Goal: Information Seeking & Learning: Check status

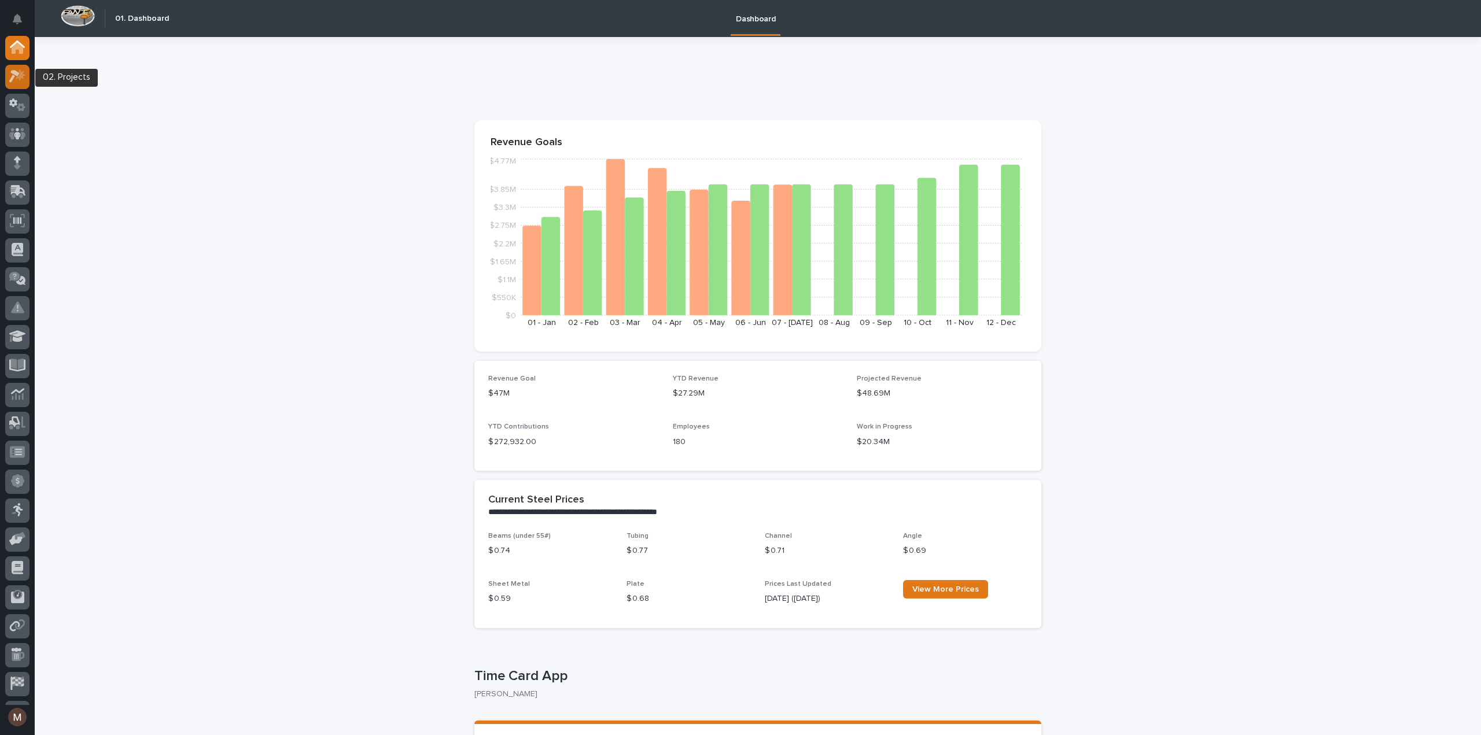
click at [22, 79] on icon at bounding box center [17, 75] width 17 height 13
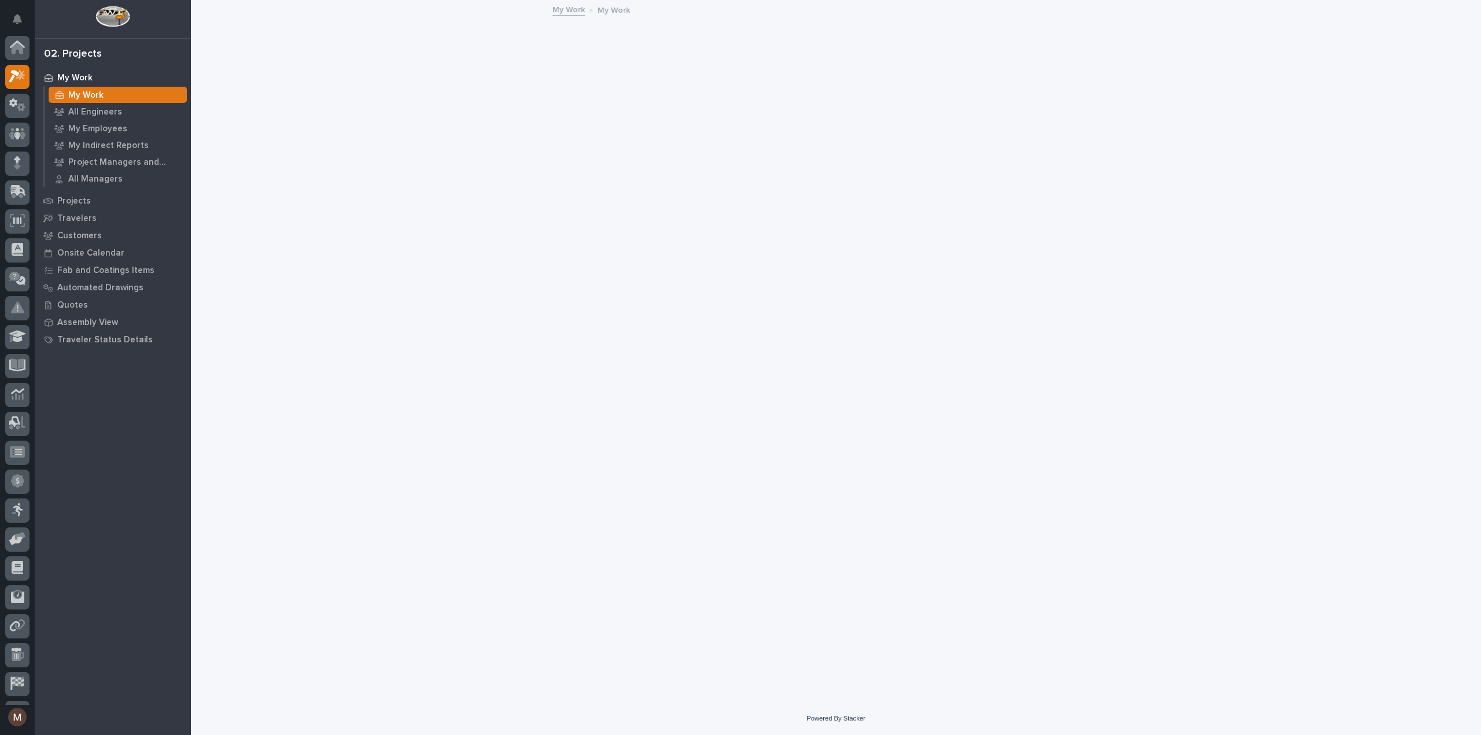
scroll to position [29, 0]
click at [84, 300] on p "Quotes" at bounding box center [72, 305] width 31 height 10
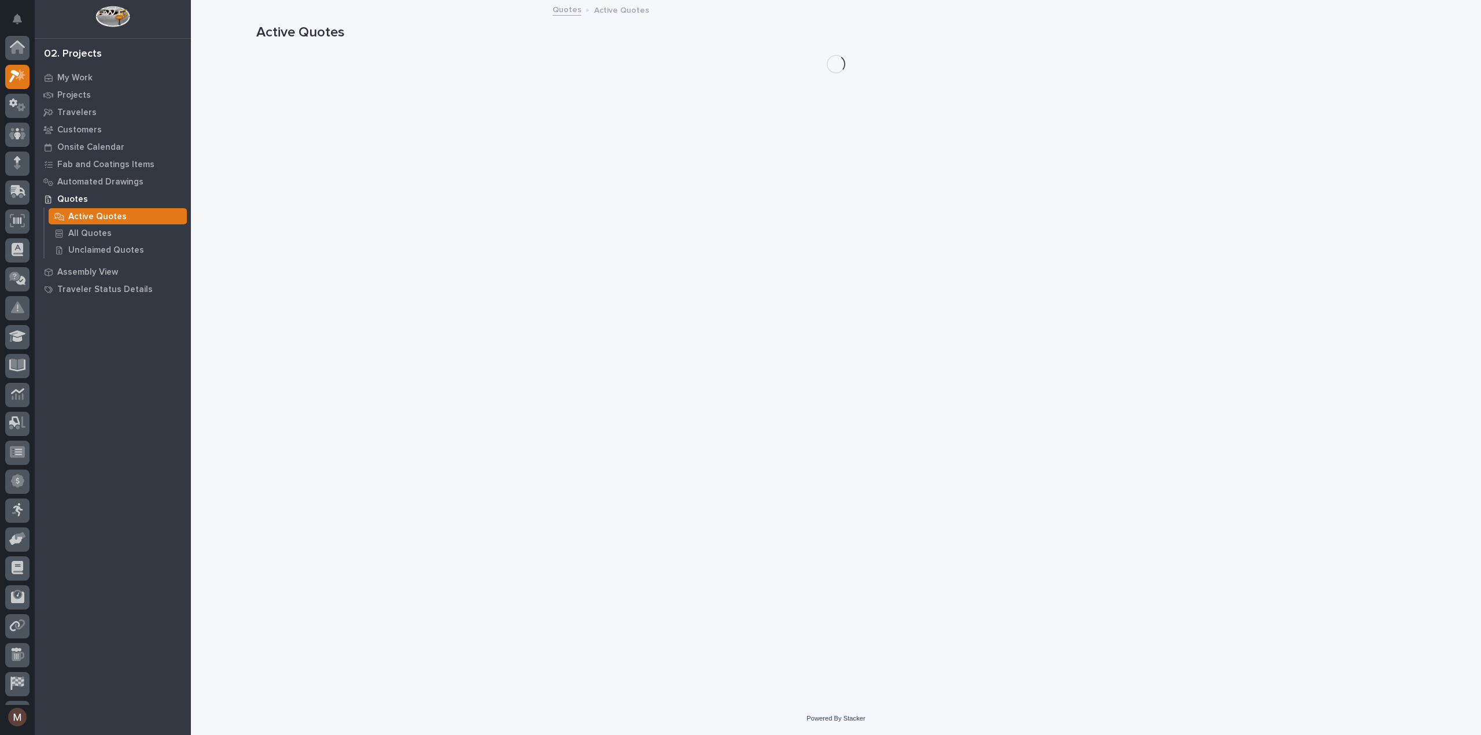
scroll to position [29, 0]
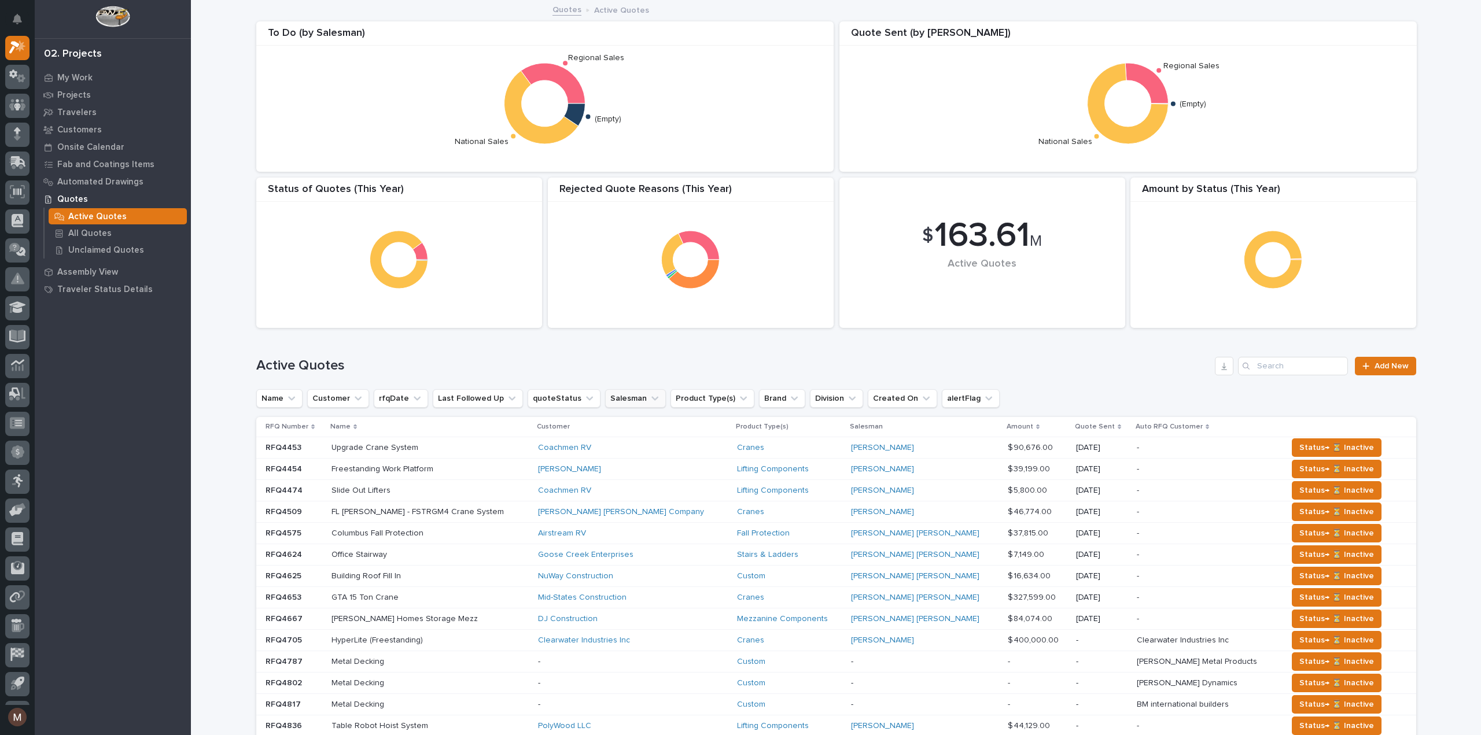
click at [649, 399] on icon "Salesman" at bounding box center [655, 399] width 12 height 12
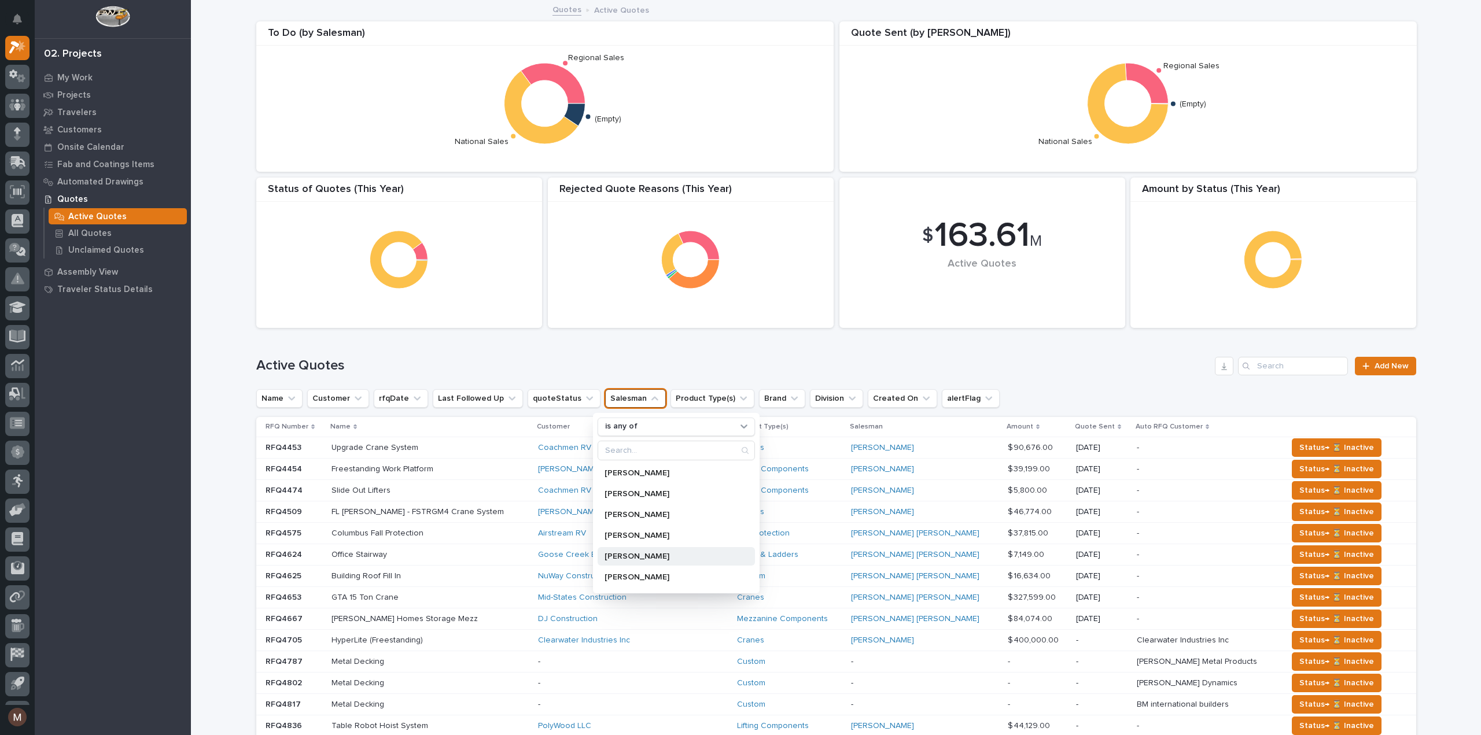
click at [619, 549] on div "[PERSON_NAME]" at bounding box center [676, 556] width 157 height 19
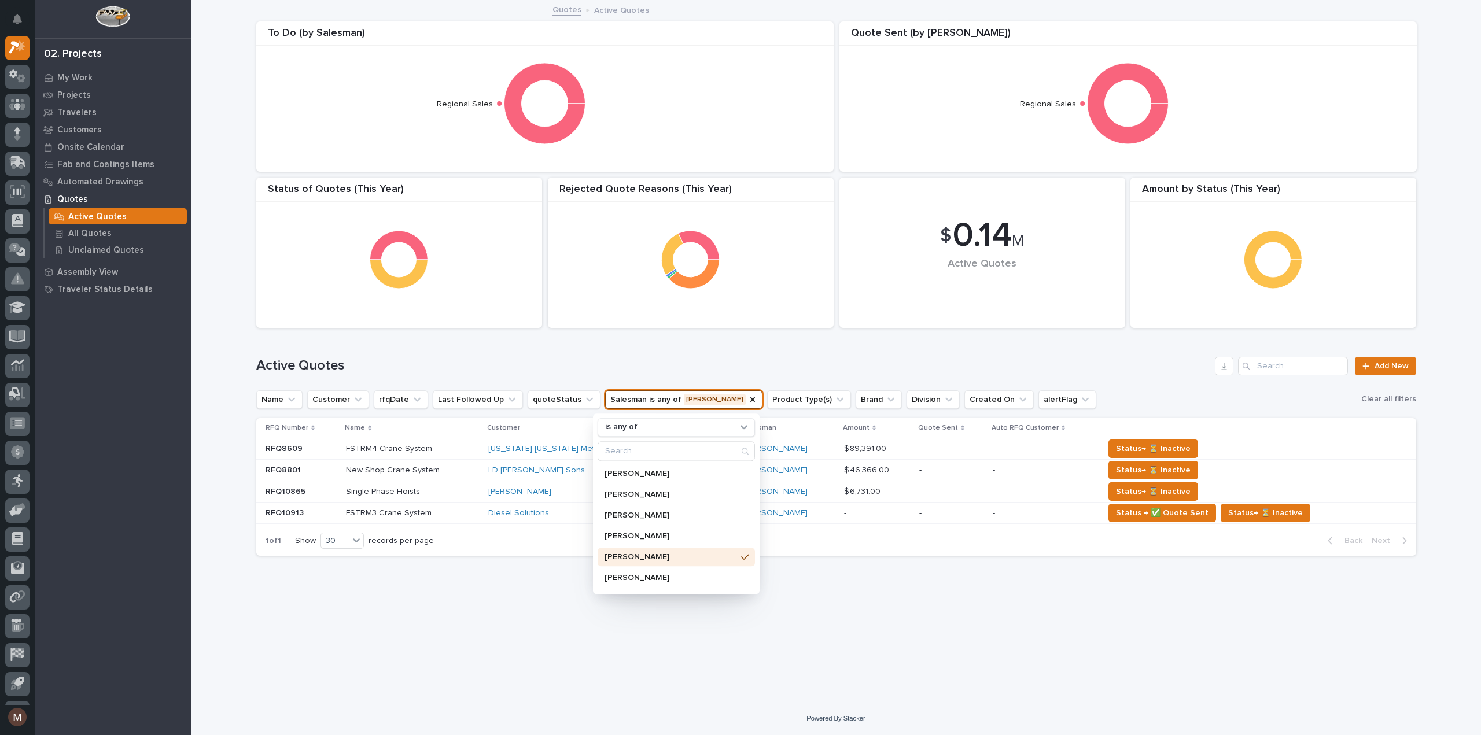
click at [655, 360] on h1 "Active Quotes" at bounding box center [733, 366] width 955 height 17
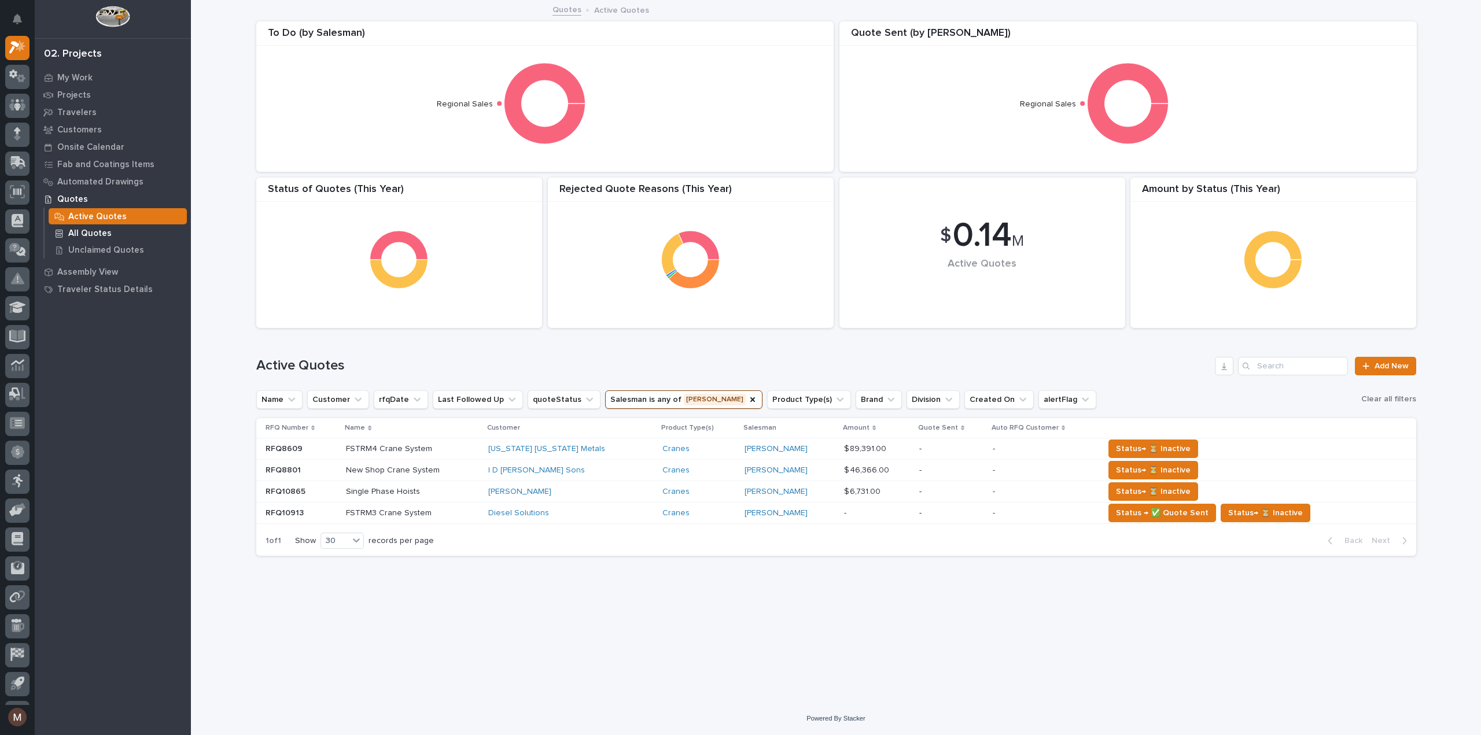
click at [73, 231] on p "All Quotes" at bounding box center [89, 234] width 43 height 10
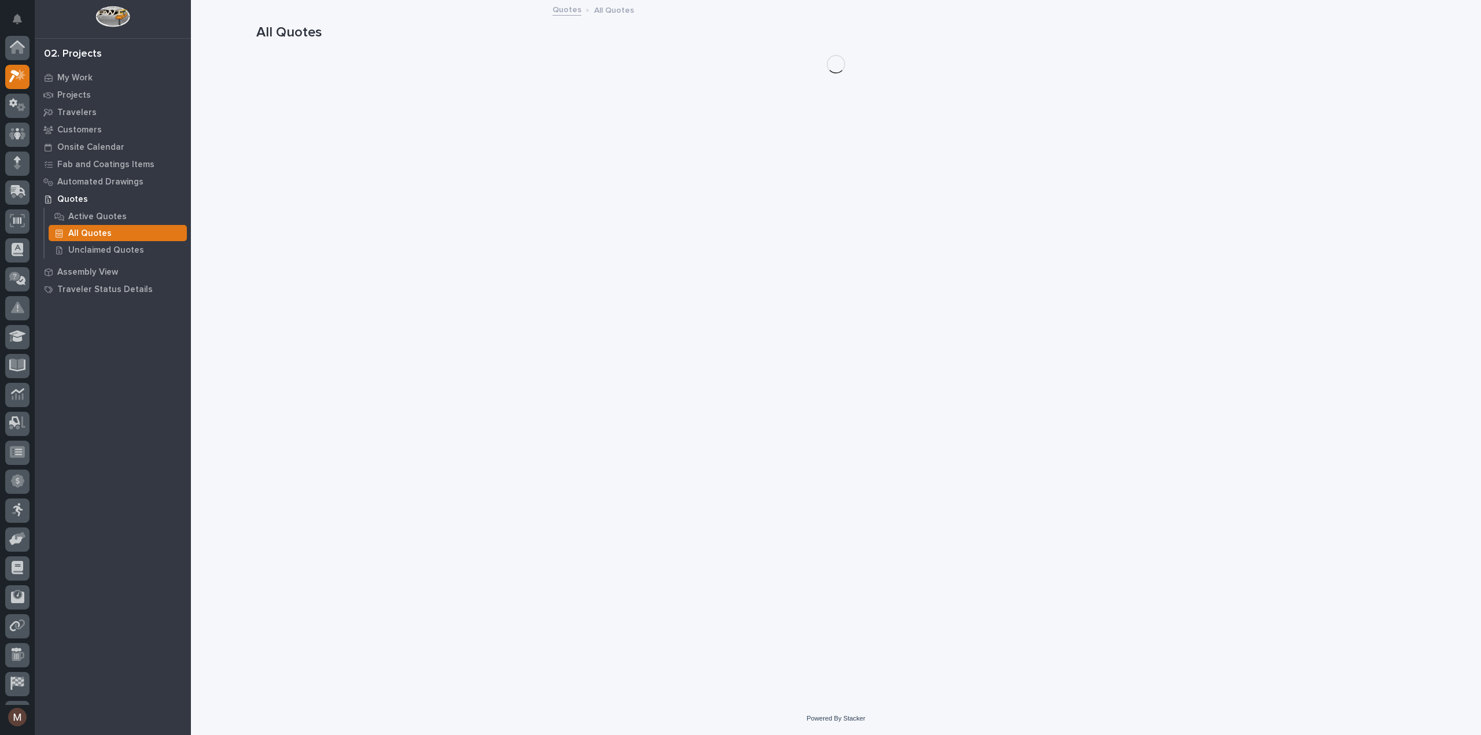
scroll to position [29, 0]
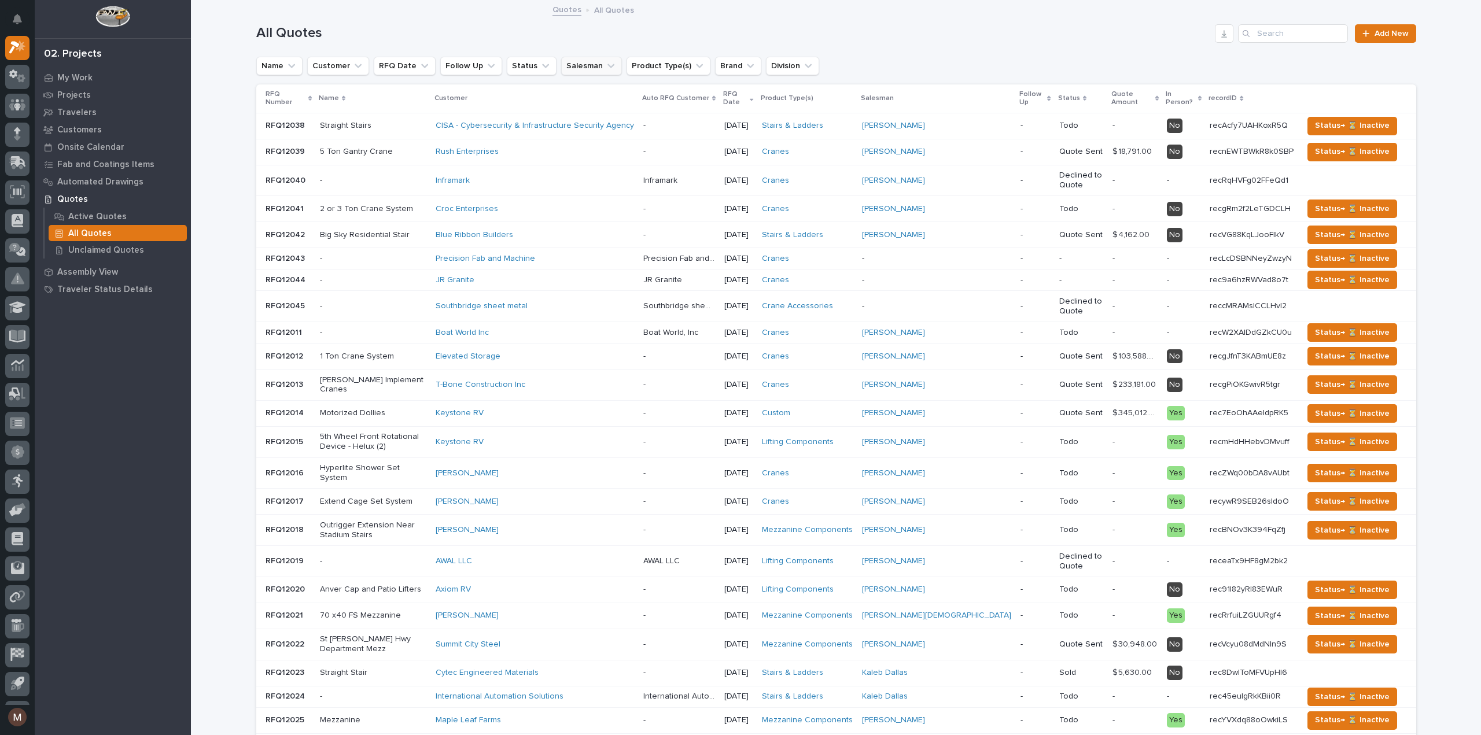
click at [605, 61] on icon "Salesman" at bounding box center [611, 66] width 12 height 12
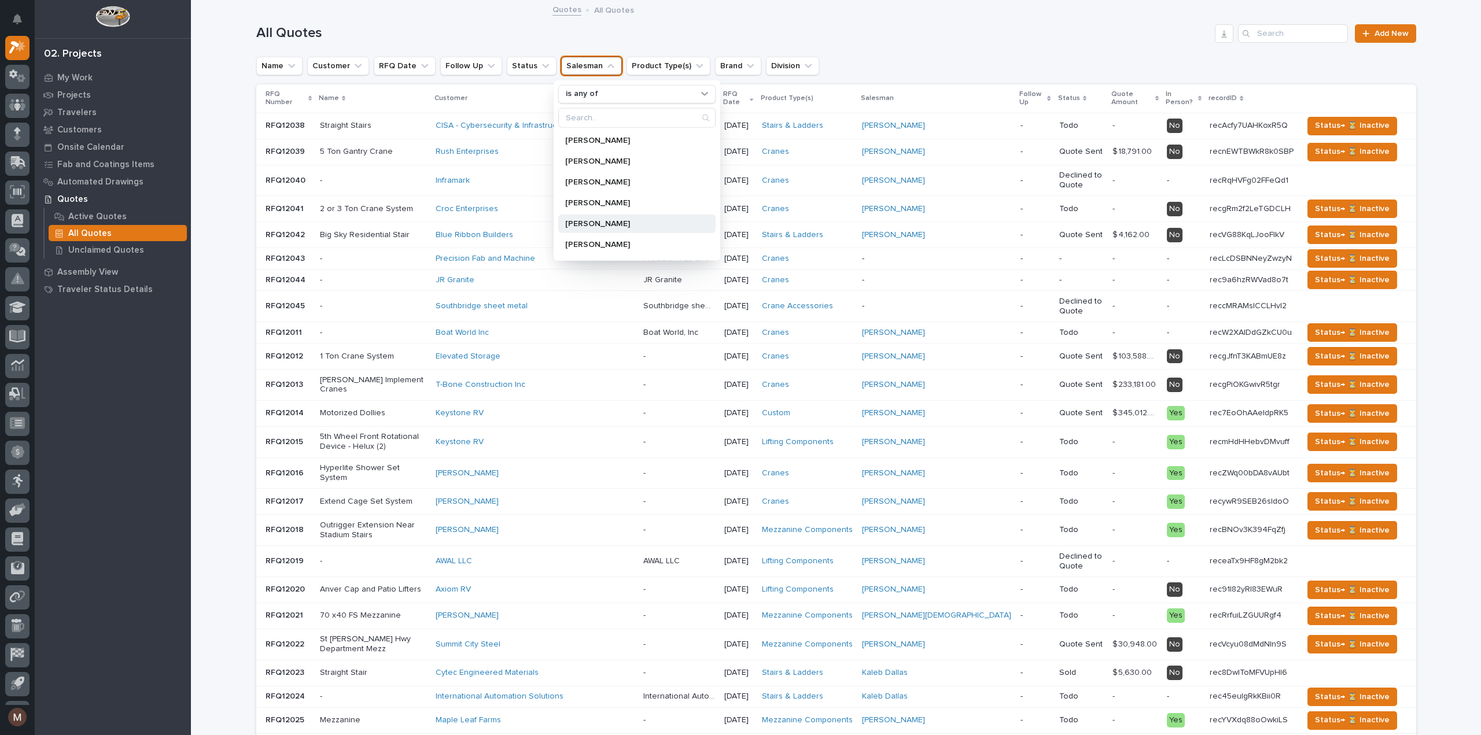
click at [582, 223] on p "[PERSON_NAME]" at bounding box center [631, 223] width 132 height 8
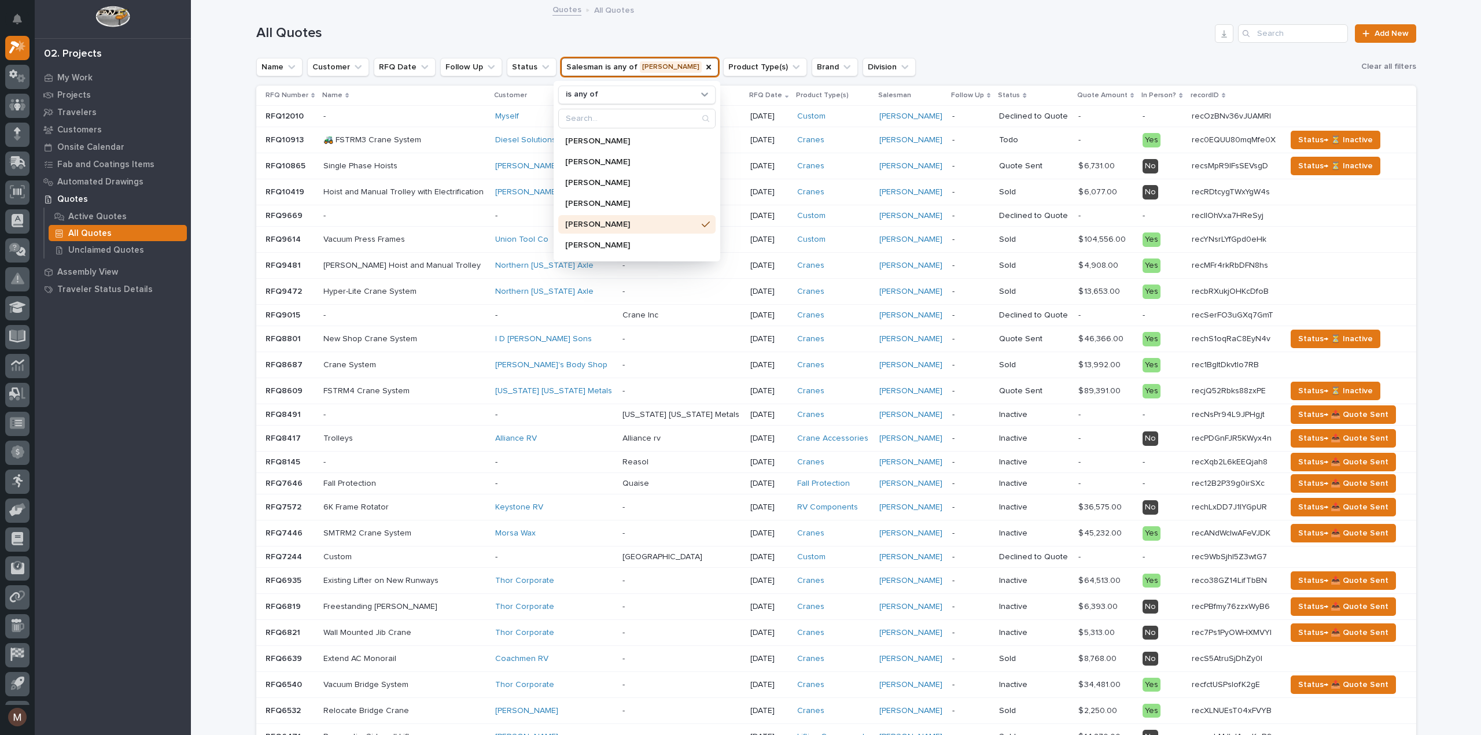
click at [469, 14] on div "Quotes All Quotes" at bounding box center [836, 10] width 1290 height 16
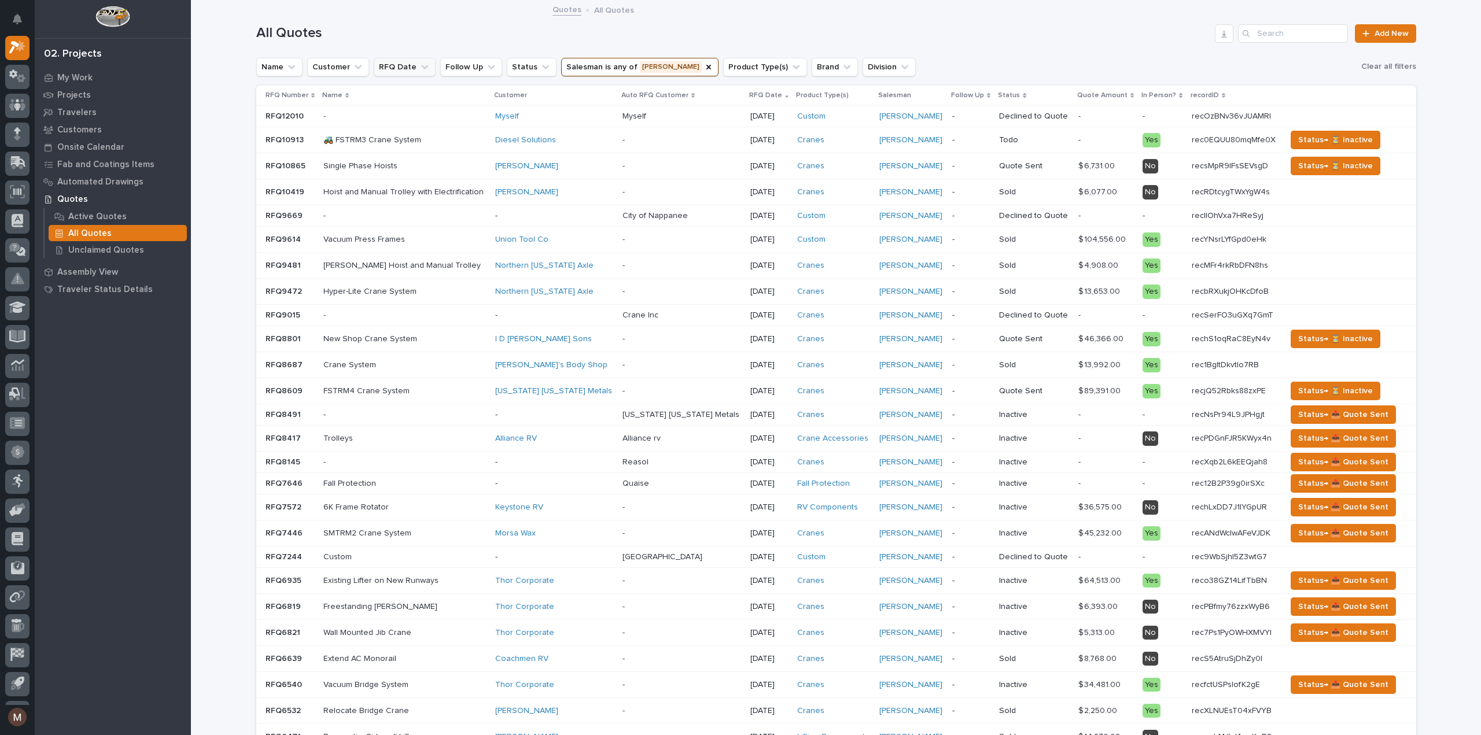
click at [419, 61] on icon "RFQ Date" at bounding box center [425, 67] width 12 height 12
click at [411, 93] on div "is before" at bounding box center [443, 95] width 128 height 12
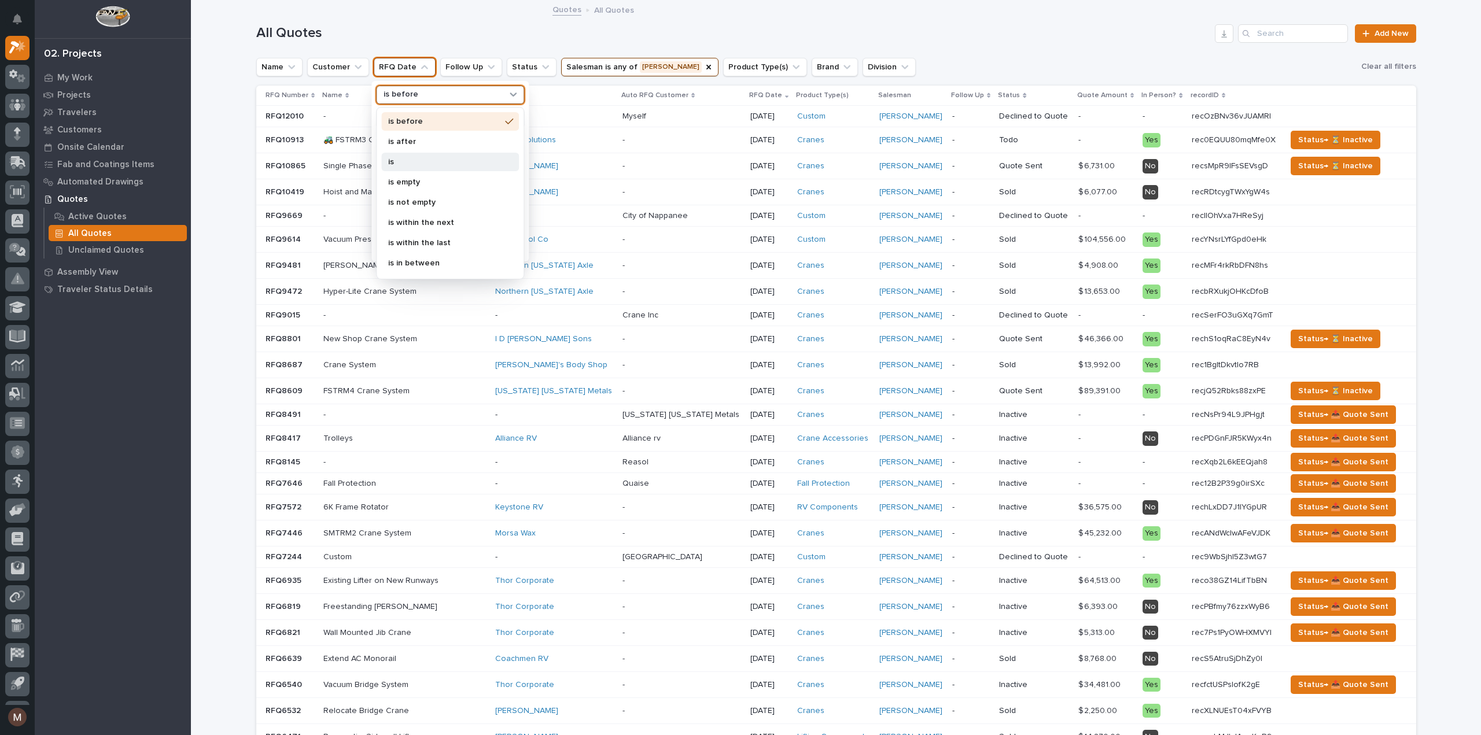
click at [407, 154] on div "is" at bounding box center [450, 162] width 138 height 19
click at [407, 229] on div "this year" at bounding box center [450, 237] width 148 height 19
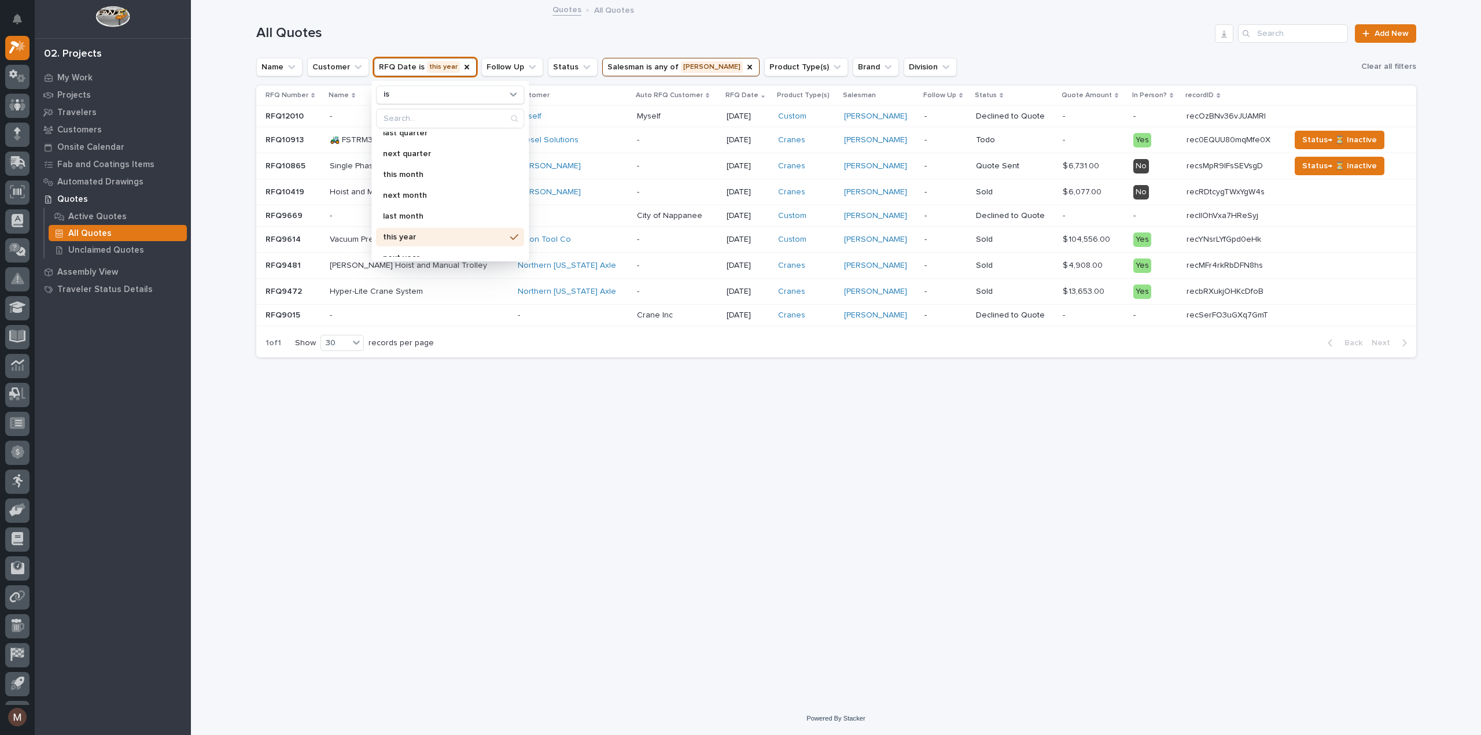
click at [423, 15] on div "Quotes All Quotes" at bounding box center [836, 10] width 1290 height 16
drag, startPoint x: 1260, startPoint y: 112, endPoint x: 1204, endPoint y: 126, distance: 58.2
click at [1204, 126] on td "recOzBNv36vJUAMRl recOzBNv36vJUAMRl" at bounding box center [1234, 116] width 104 height 21
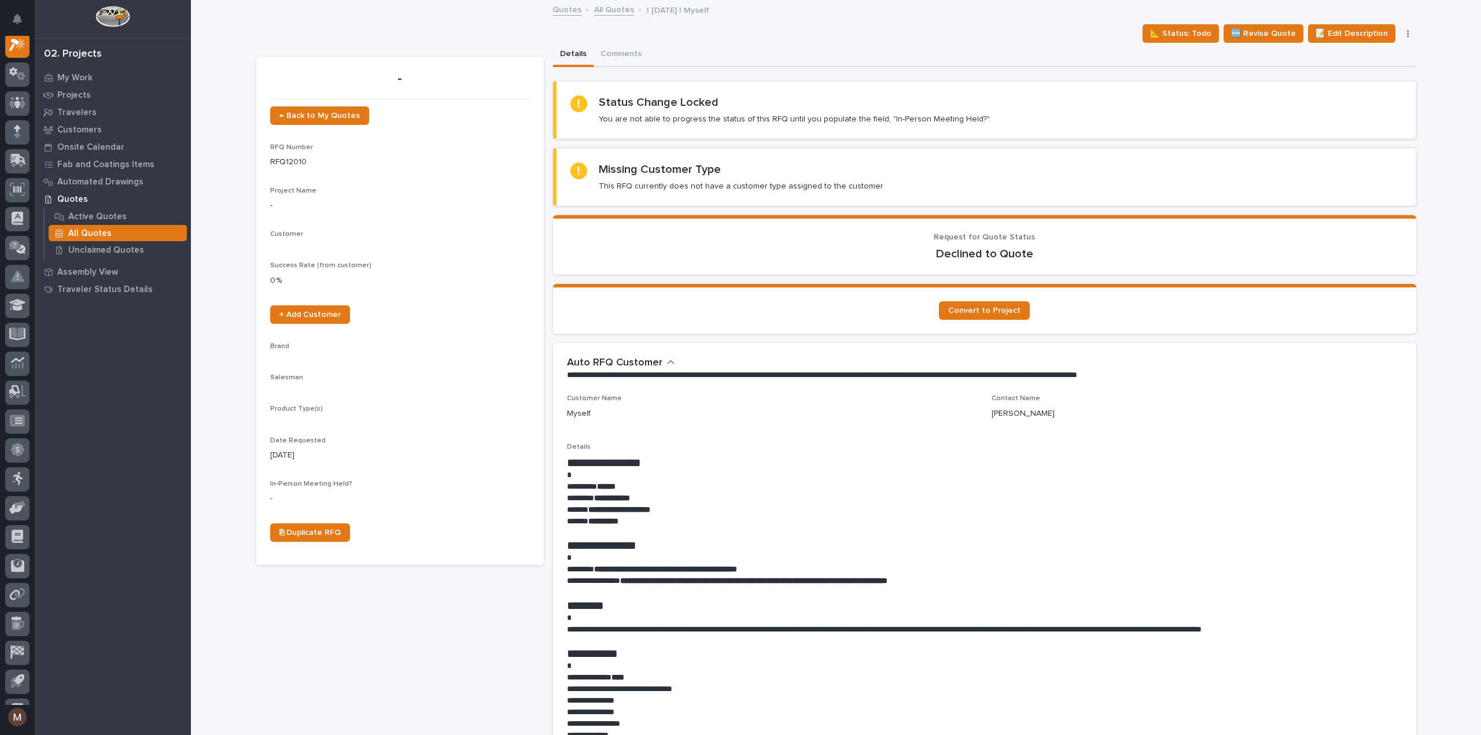
scroll to position [29, 0]
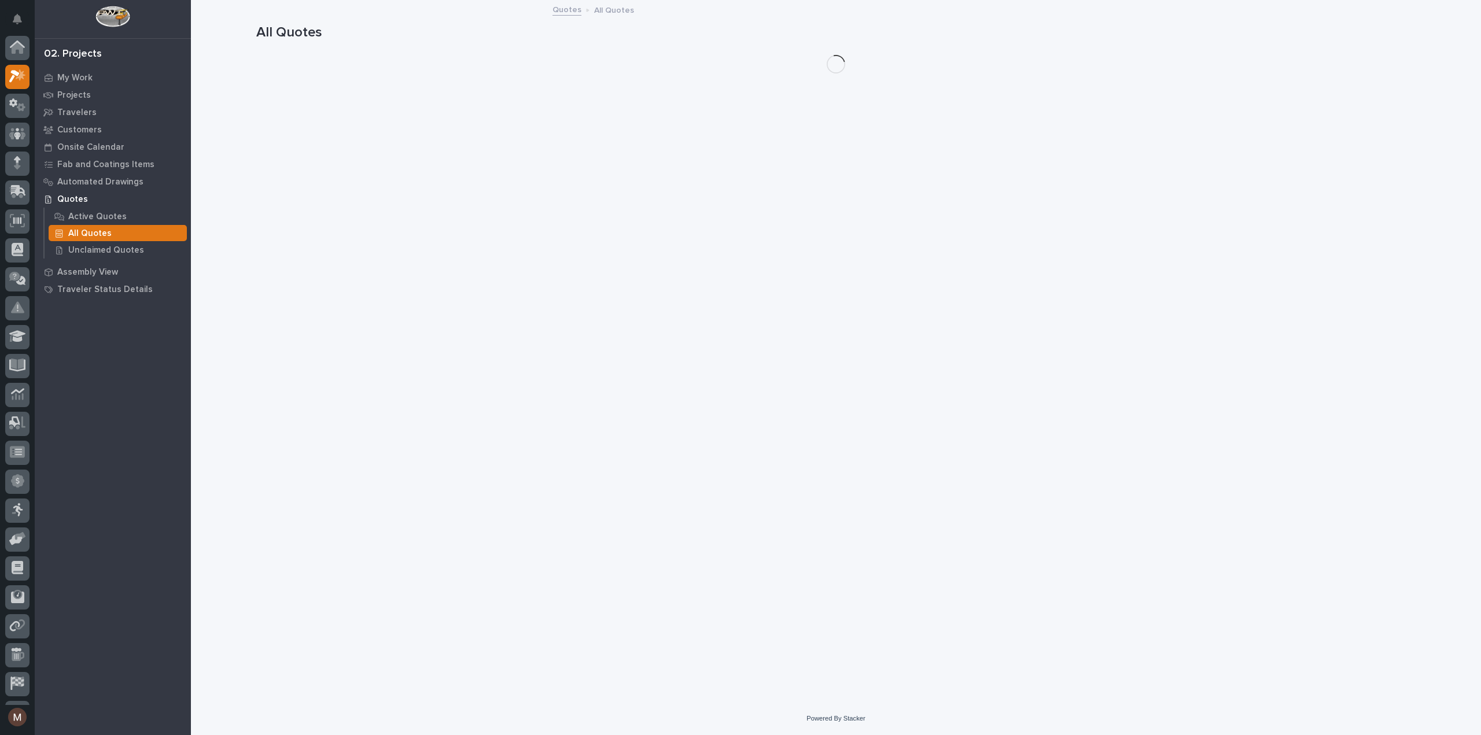
scroll to position [31, 0]
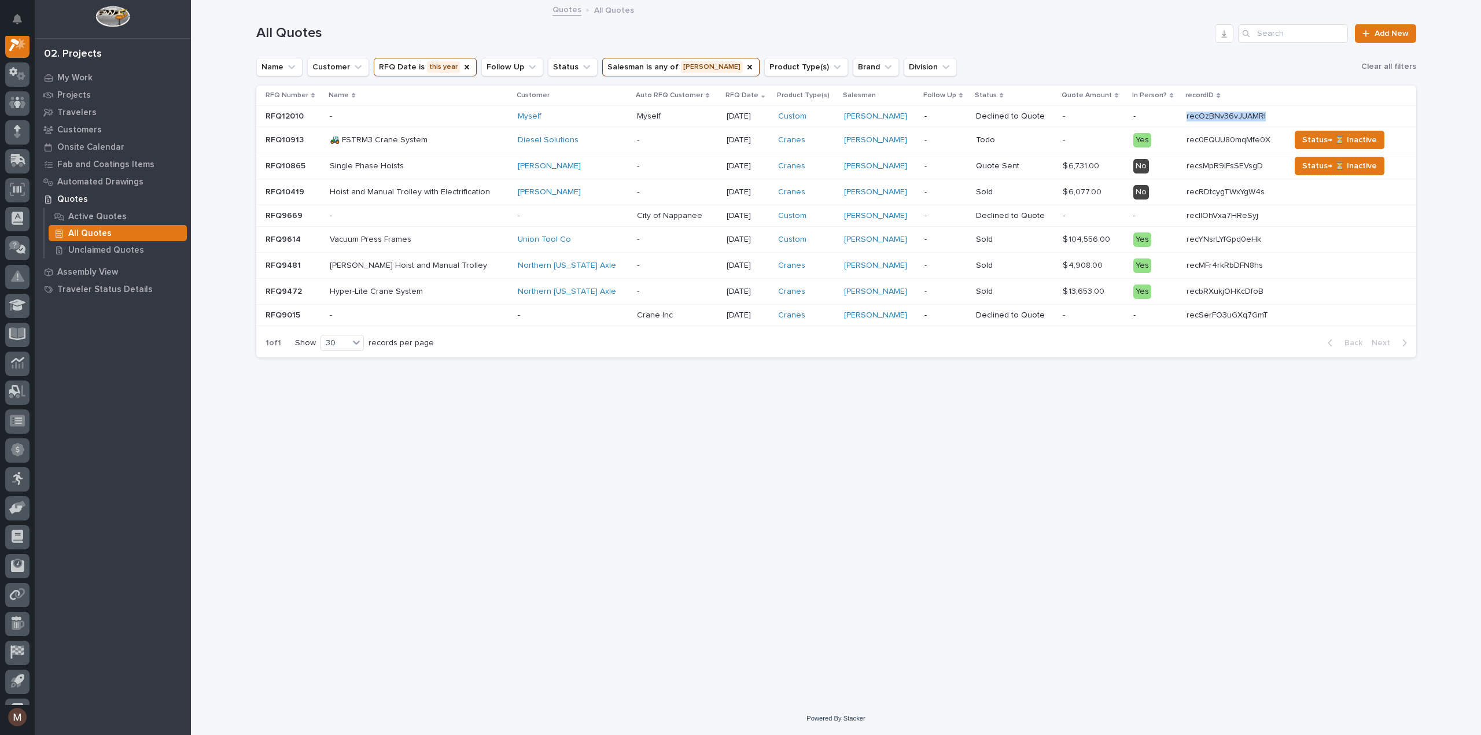
drag, startPoint x: 1173, startPoint y: 113, endPoint x: 1176, endPoint y: 118, distance: 6.3
click at [1182, 118] on td "recOzBNv36vJUAMRl recOzBNv36vJUAMRl" at bounding box center [1234, 116] width 104 height 21
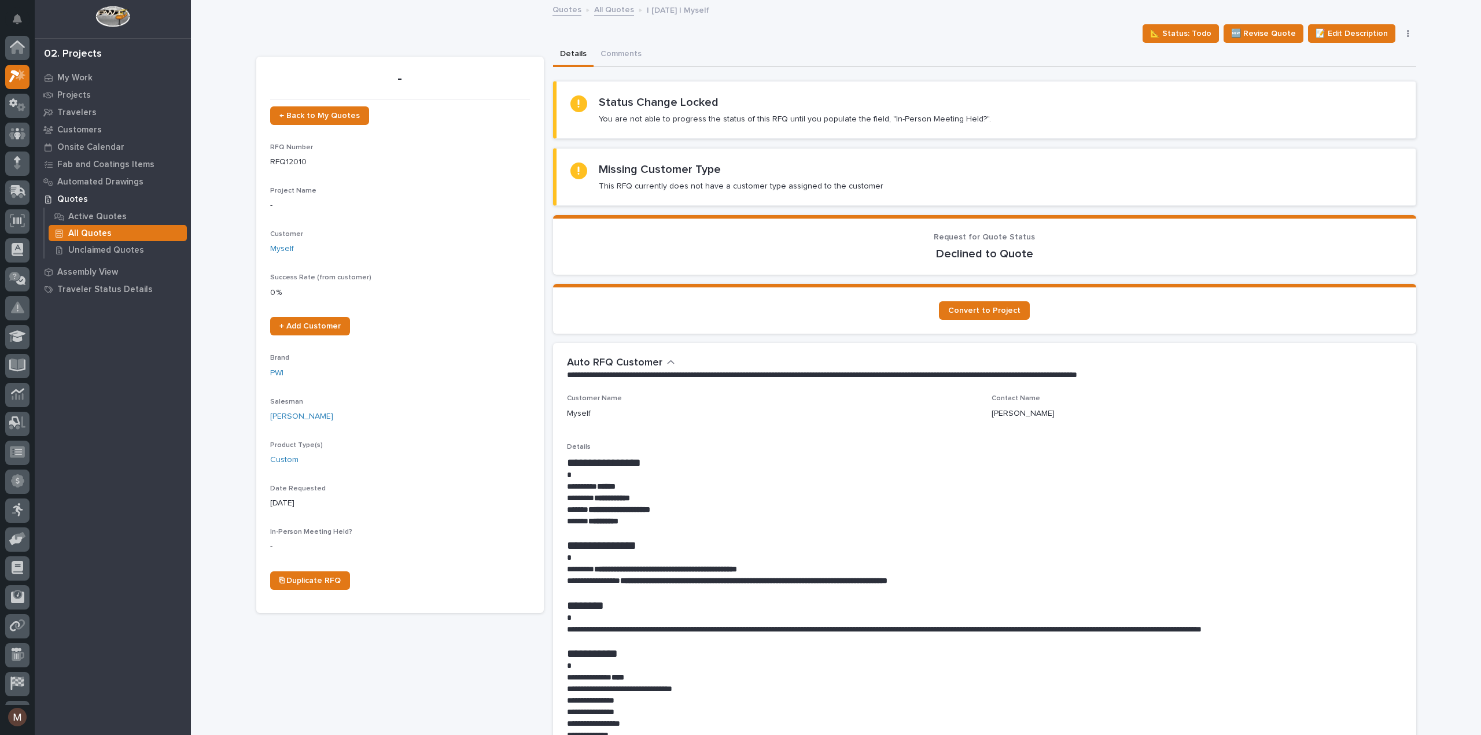
scroll to position [29, 0]
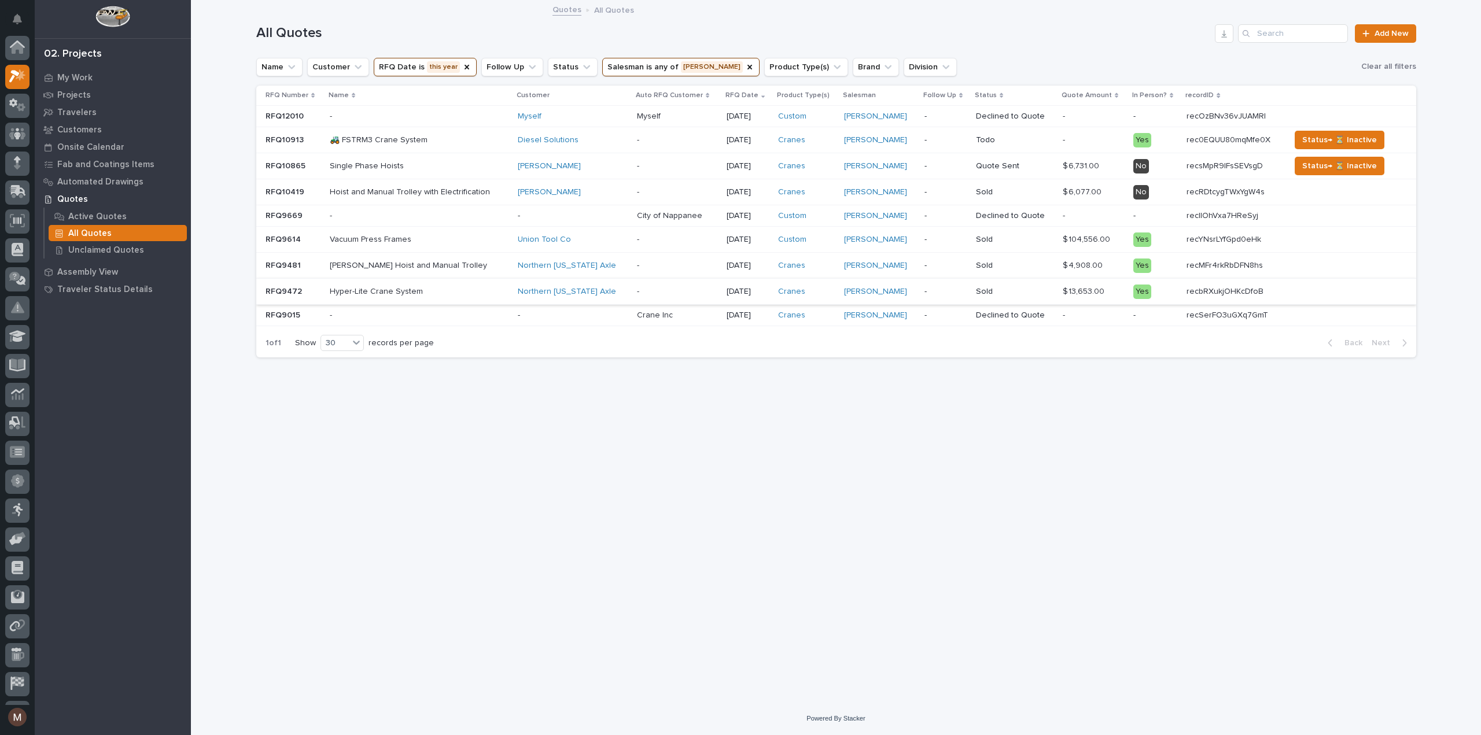
scroll to position [31, 0]
drag, startPoint x: 1263, startPoint y: 138, endPoint x: 1175, endPoint y: 140, distance: 88.0
click at [1182, 140] on td "rec0EQUU80mqMfe0X rec0EQUU80mqMfe0X" at bounding box center [1234, 140] width 104 height 26
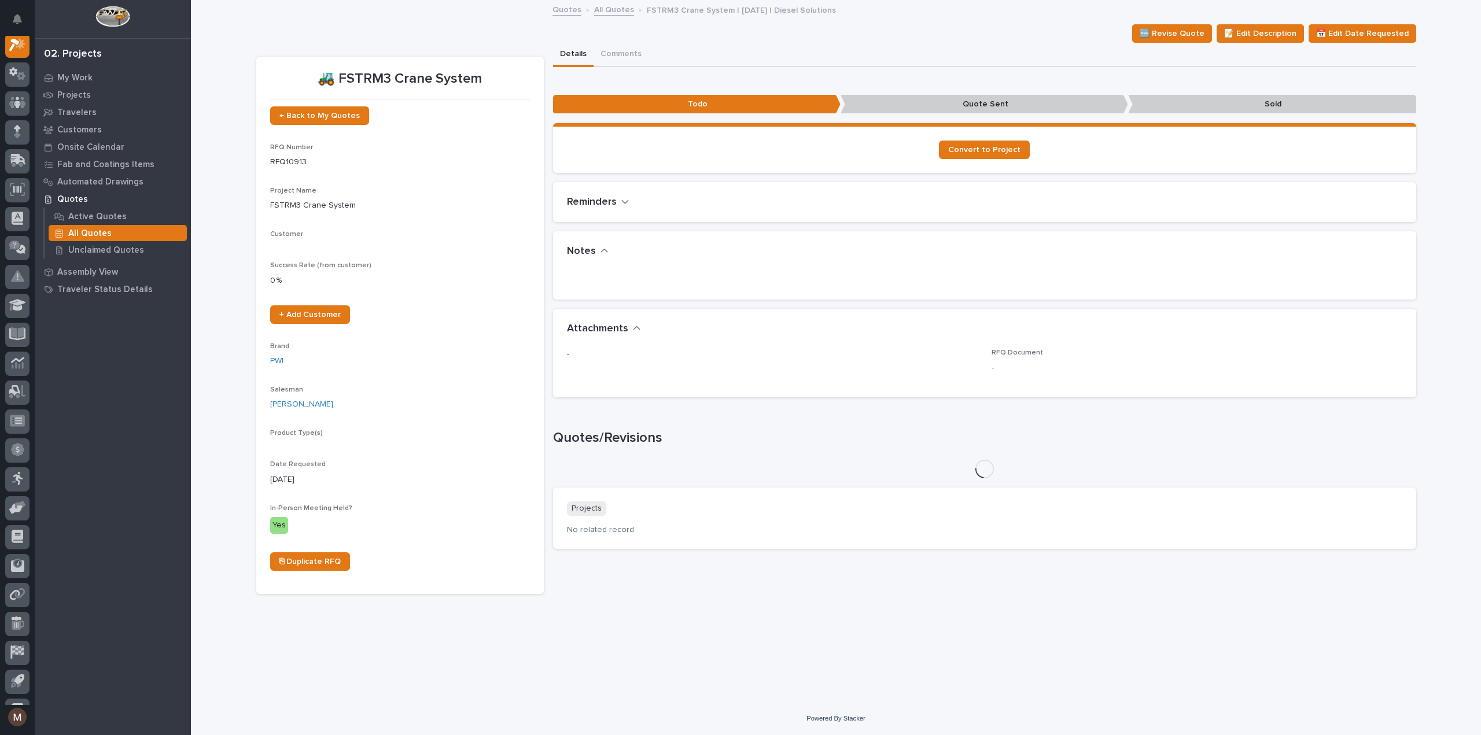
scroll to position [29, 0]
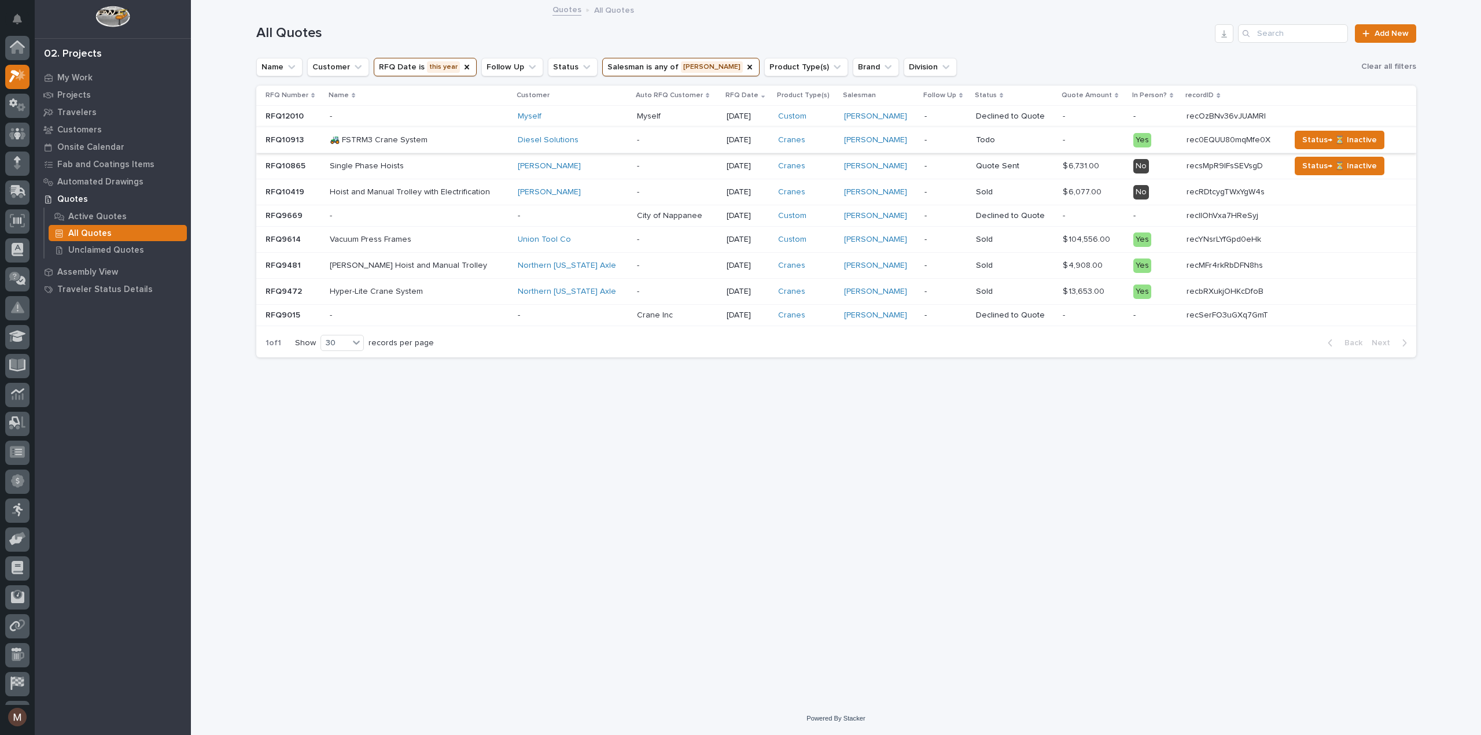
scroll to position [31, 0]
click at [1202, 161] on p "recsMpR9IFsSEVsgD" at bounding box center [1226, 165] width 79 height 12
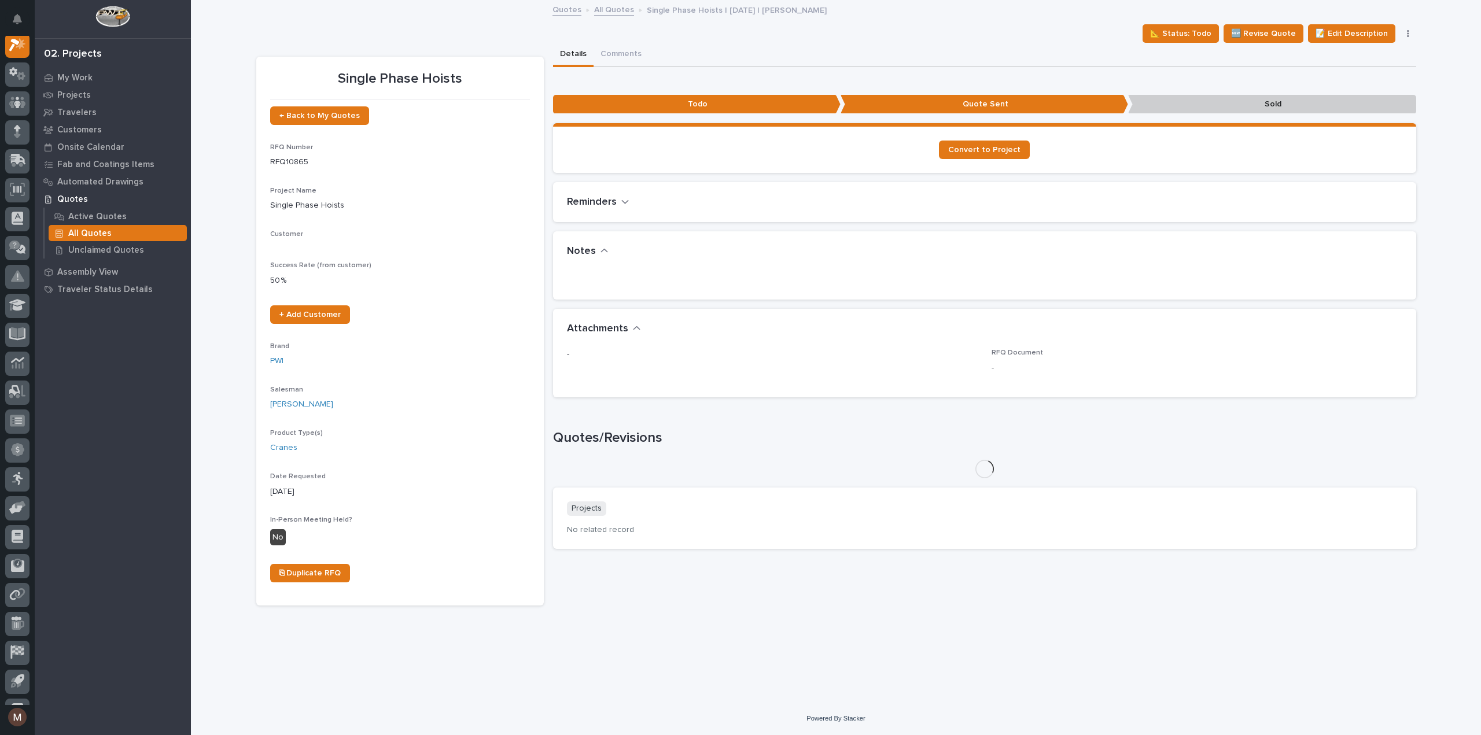
scroll to position [29, 0]
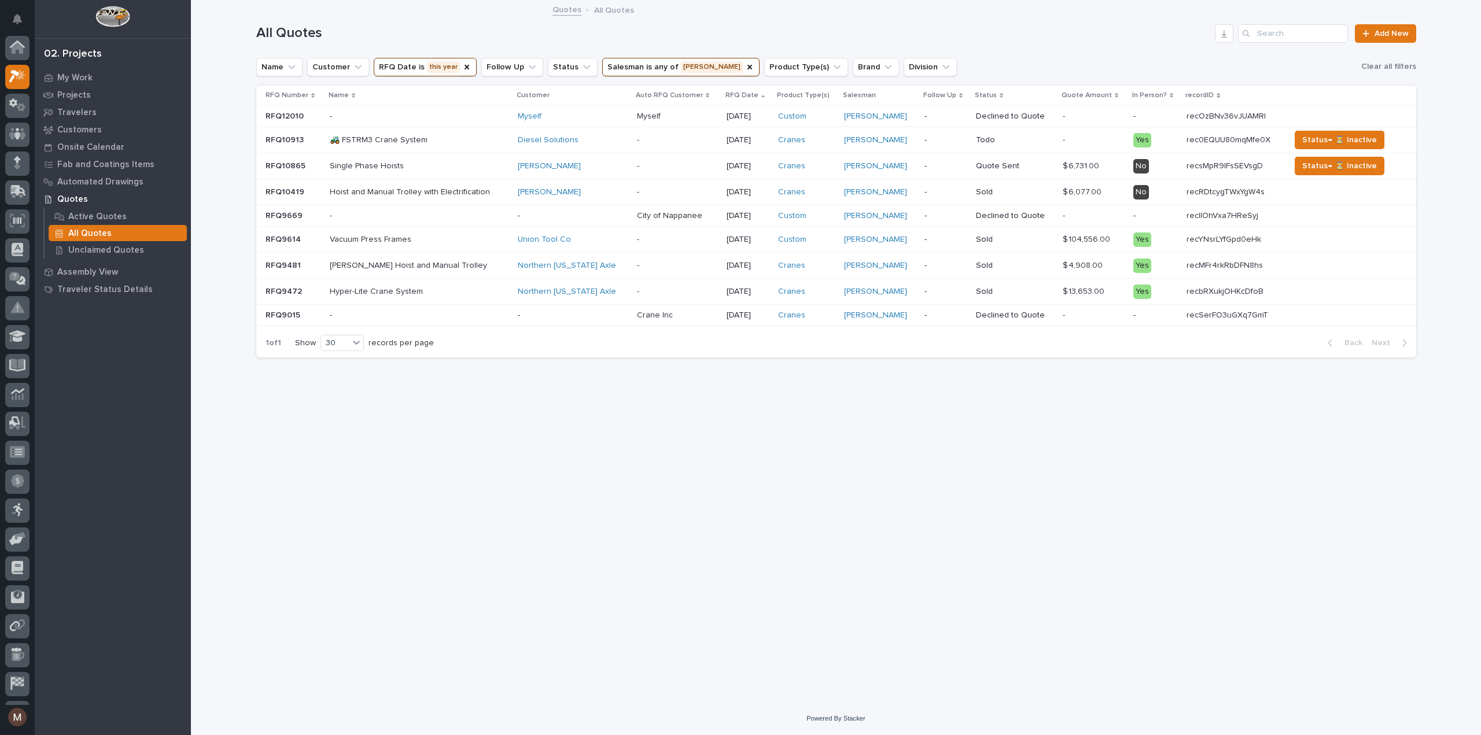
scroll to position [31, 0]
click at [1226, 194] on p "recRDtcygTWxYgW4s" at bounding box center [1227, 191] width 80 height 12
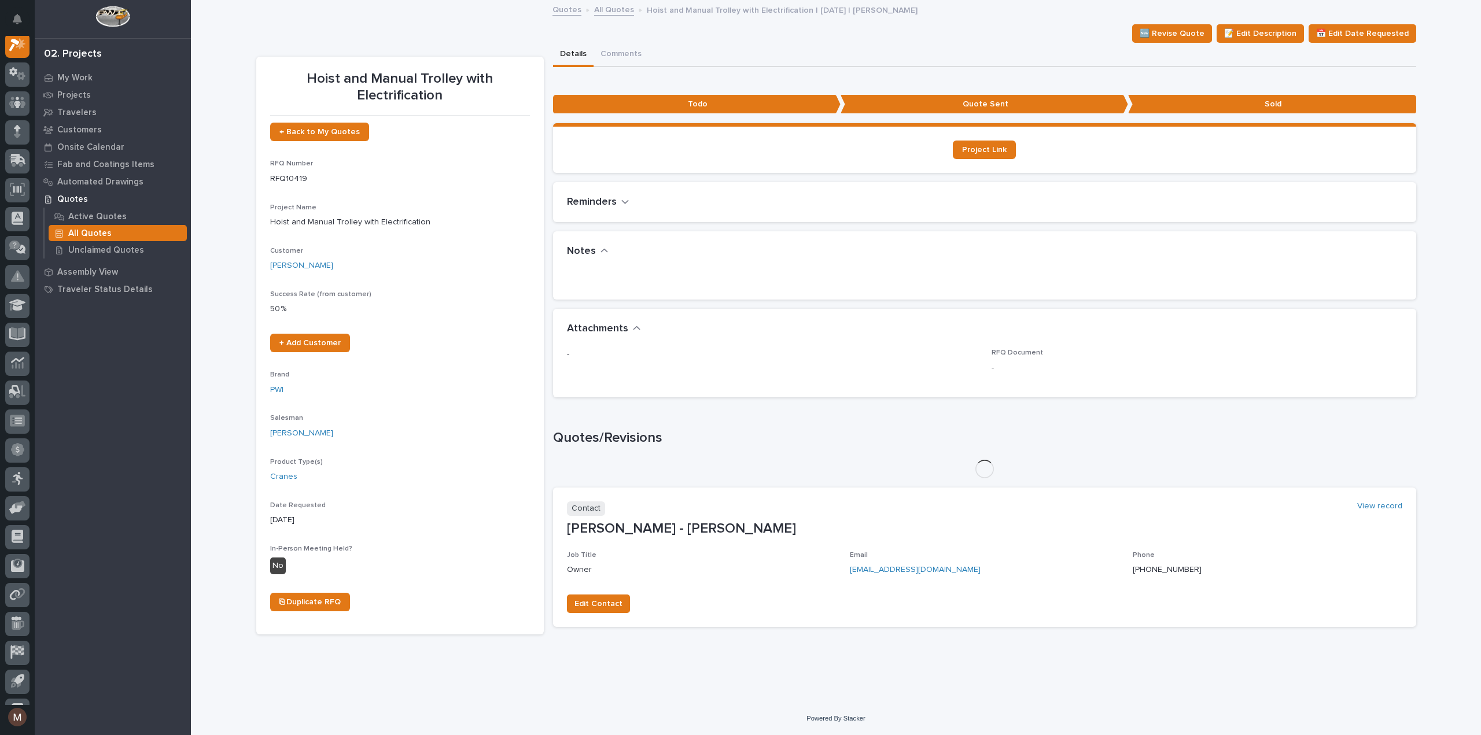
scroll to position [29, 0]
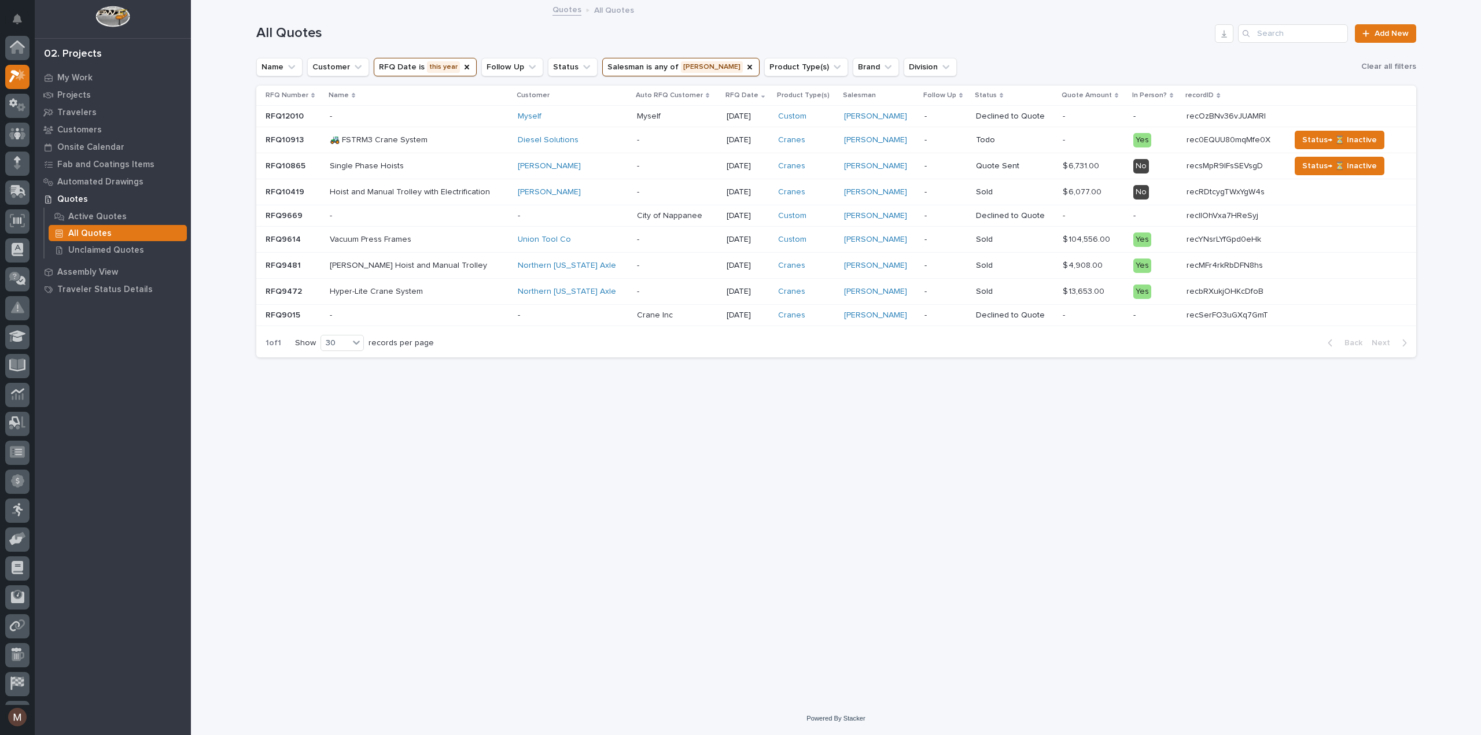
scroll to position [31, 0]
click at [1202, 217] on p "recIIOhVxa7HReSyj" at bounding box center [1224, 215] width 74 height 12
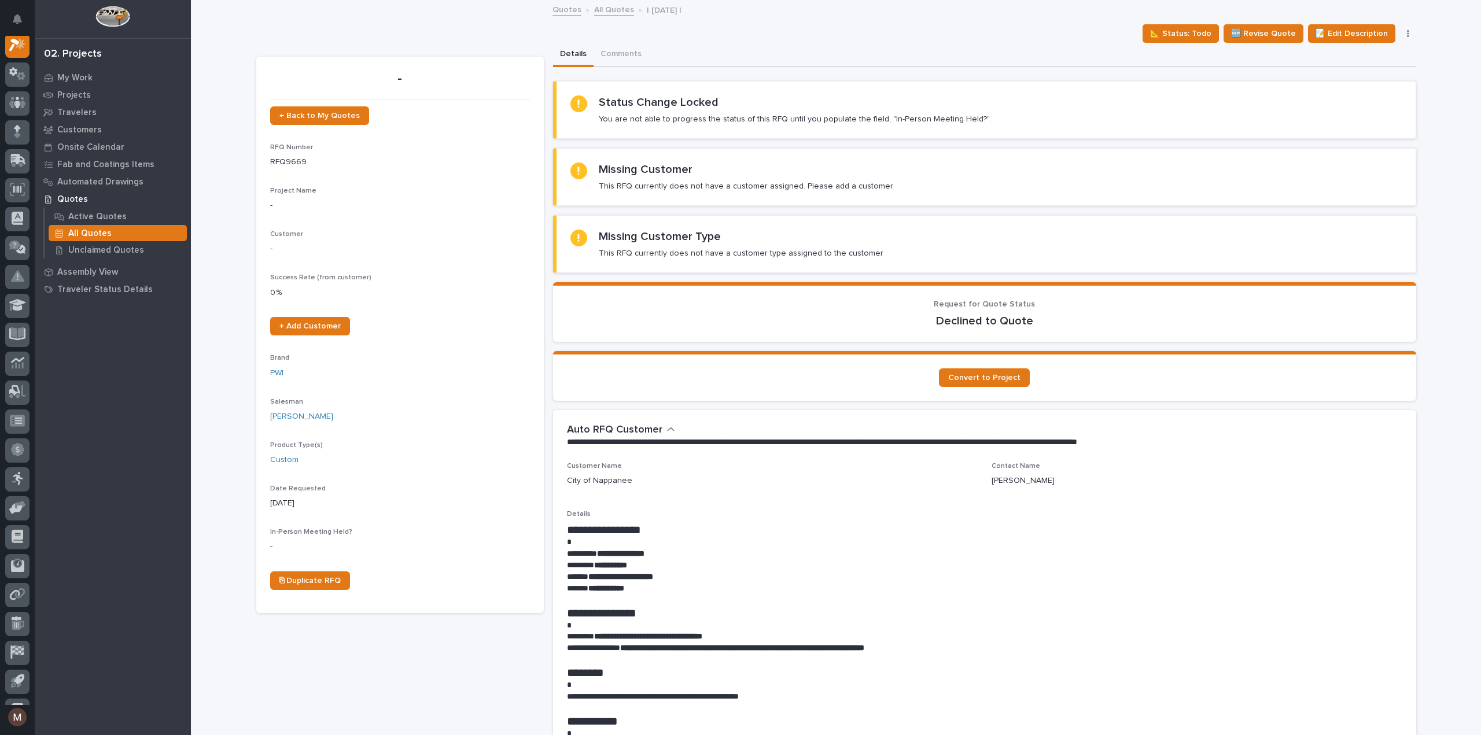
scroll to position [29, 0]
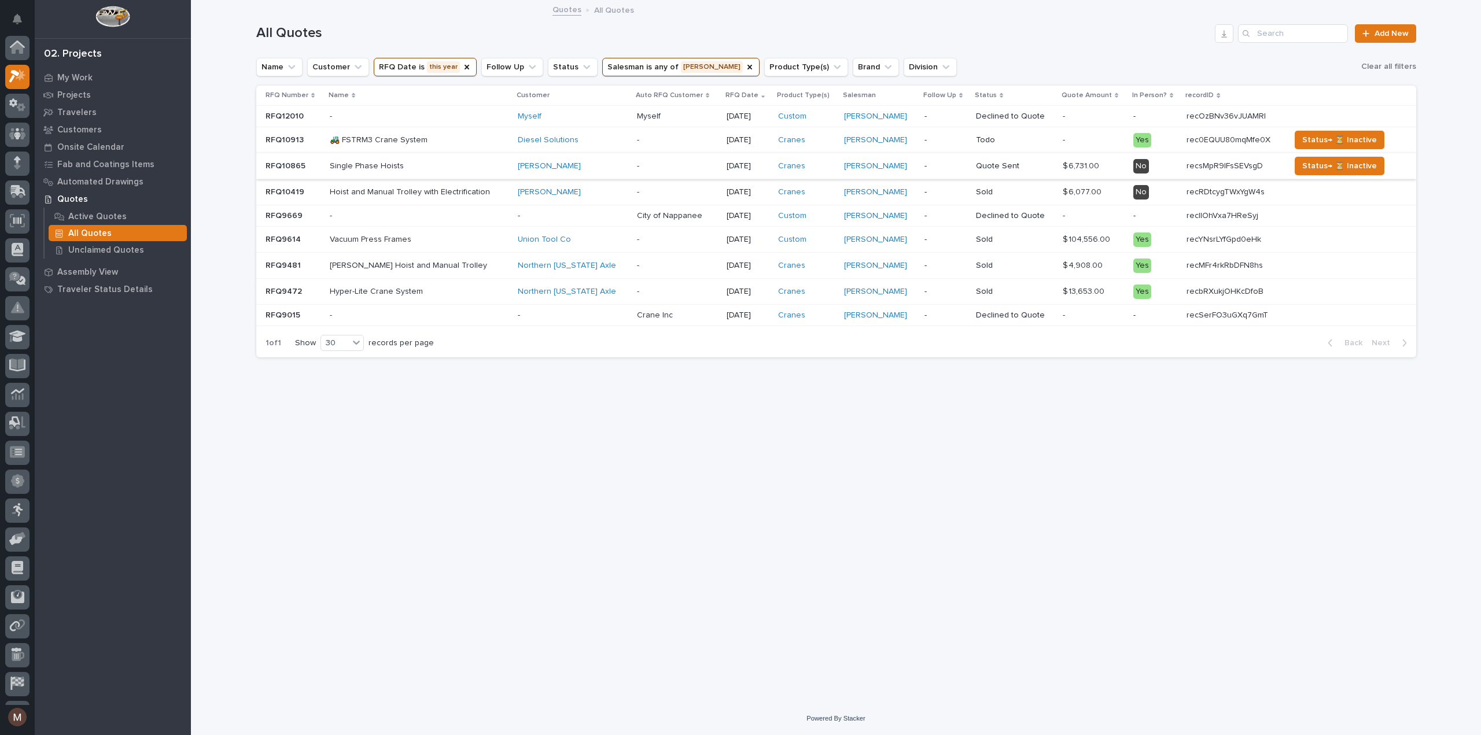
scroll to position [31, 0]
click at [1213, 235] on p "recYNsrLYfGpd0eHk" at bounding box center [1225, 239] width 77 height 12
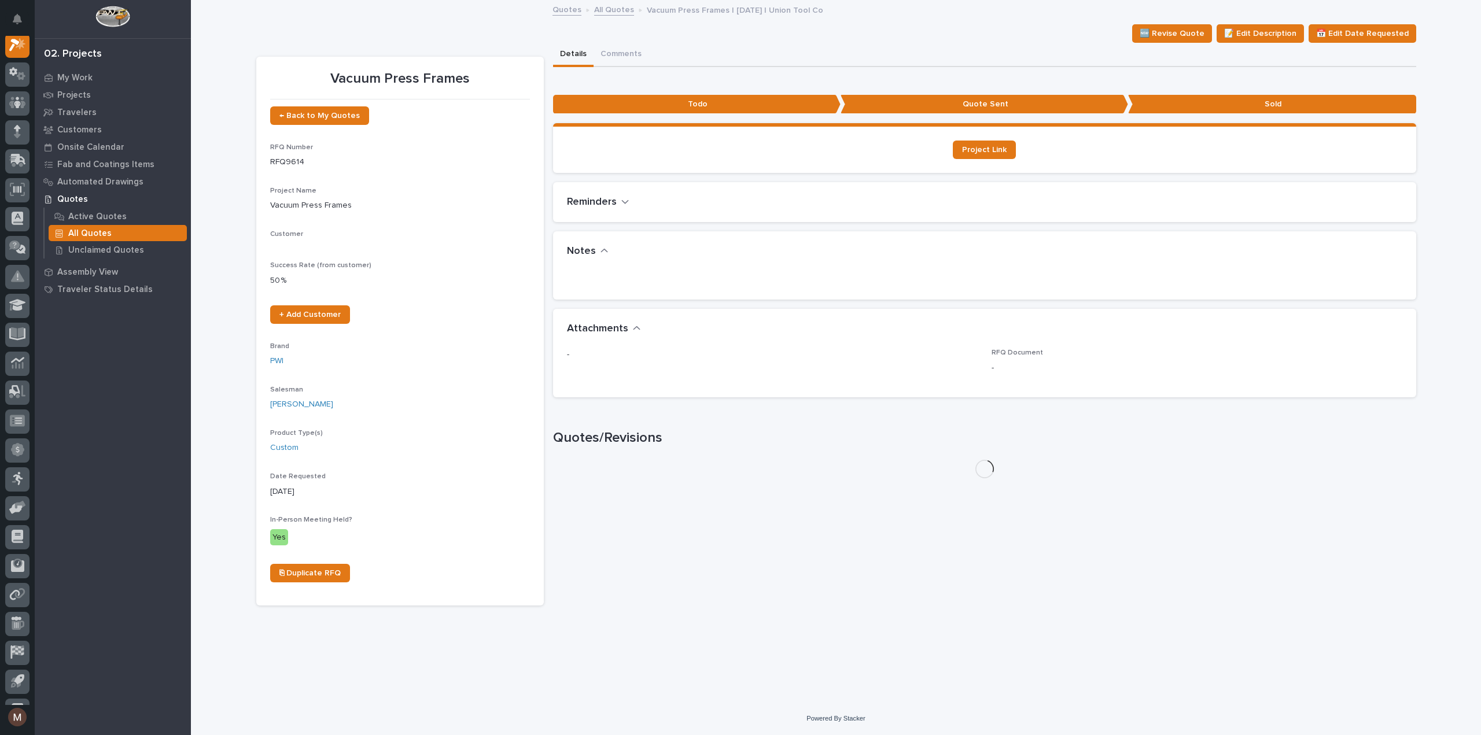
scroll to position [29, 0]
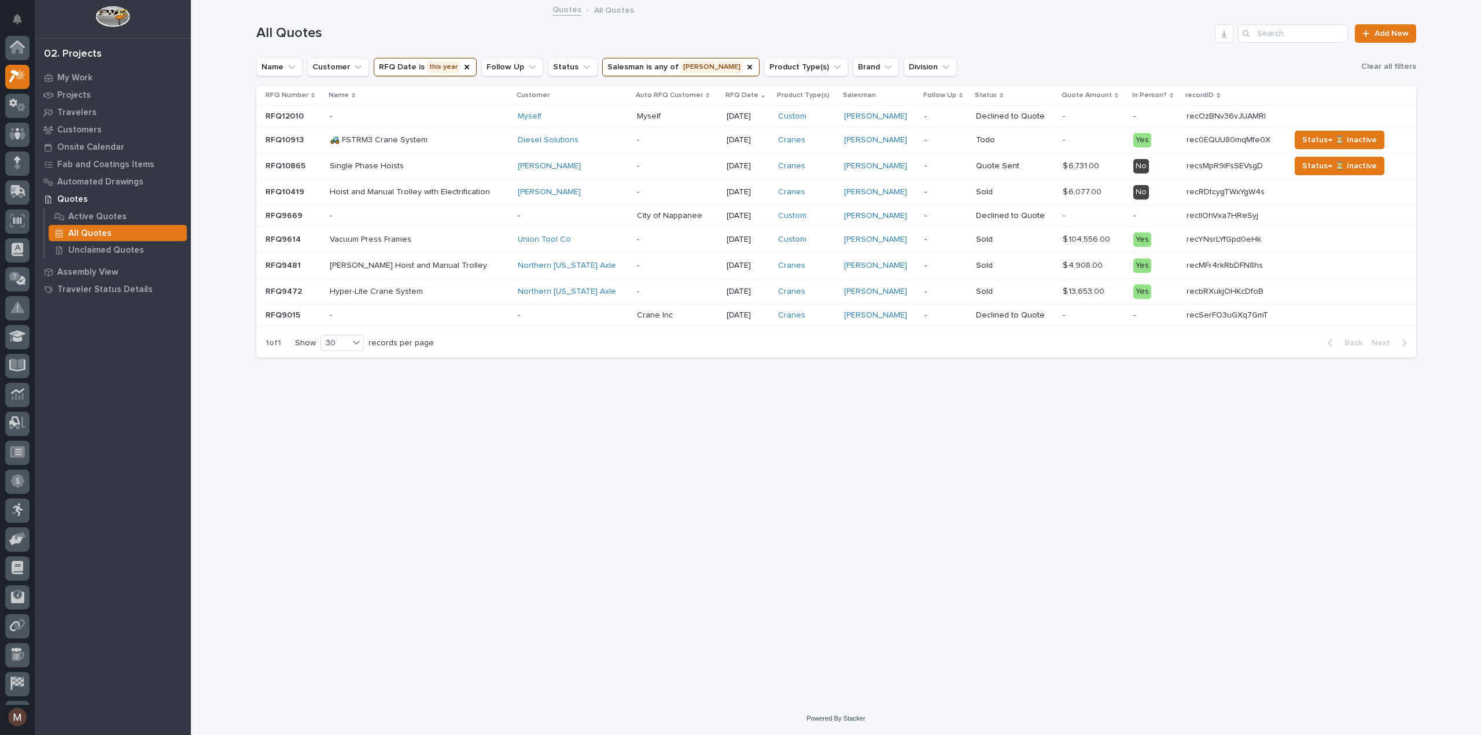
scroll to position [31, 0]
click at [1223, 266] on p "recMFr4rkRbDFN8hs" at bounding box center [1226, 265] width 79 height 12
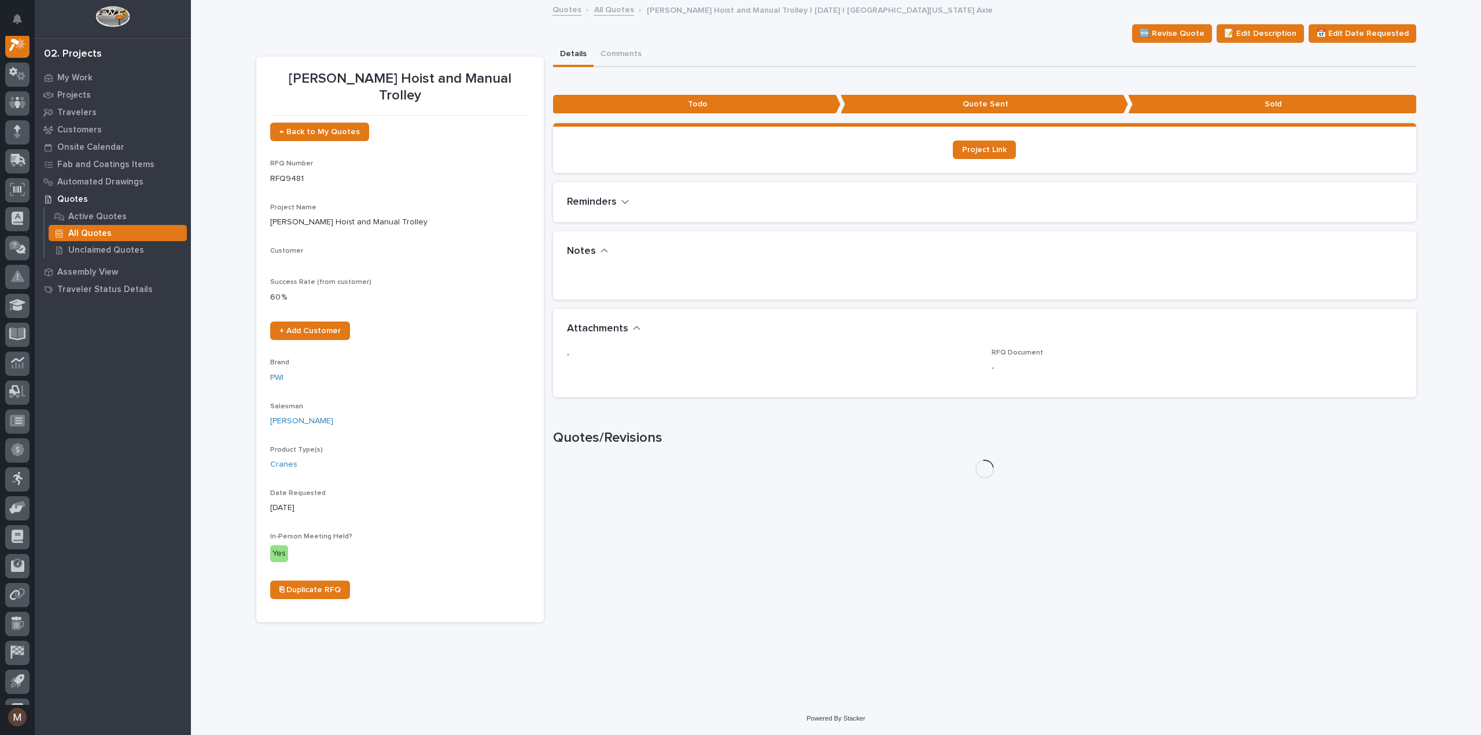
scroll to position [29, 0]
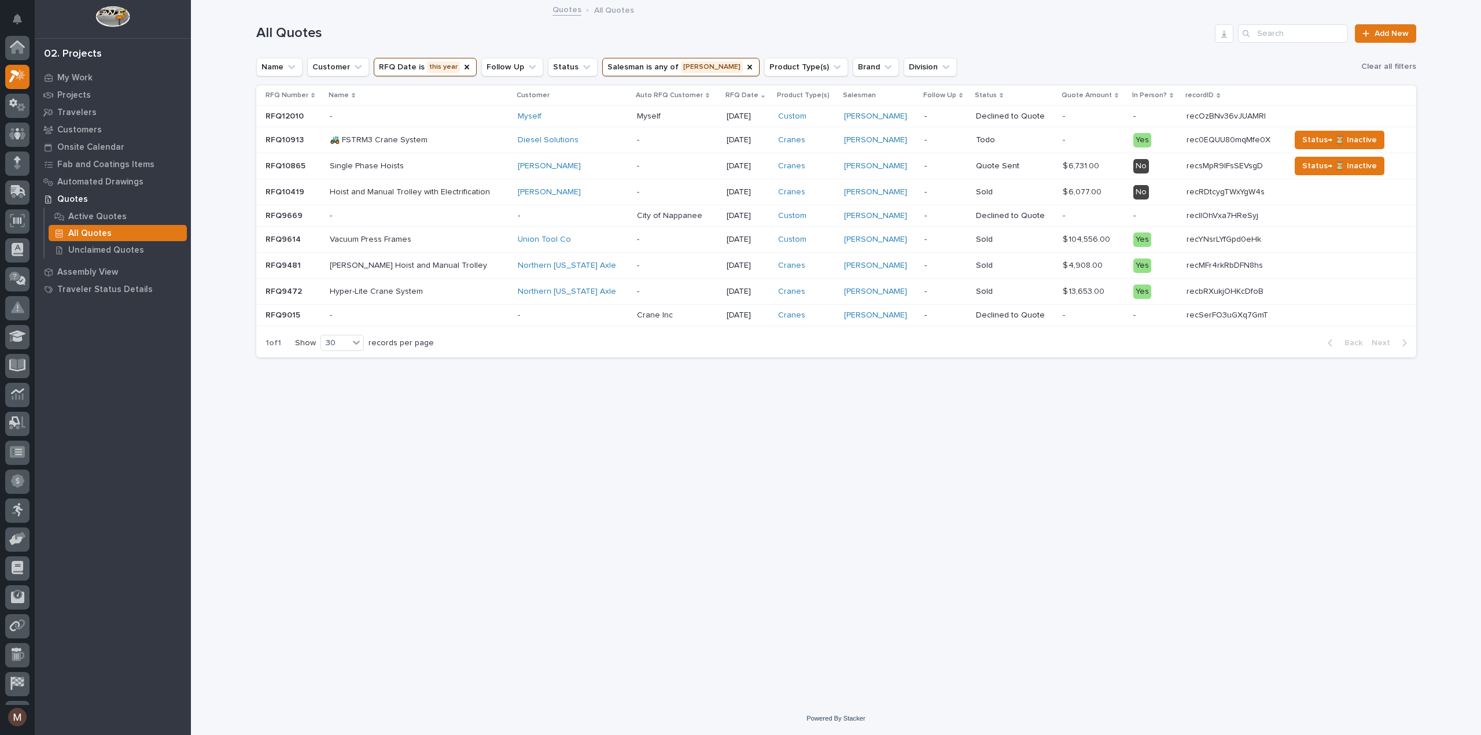
scroll to position [31, 0]
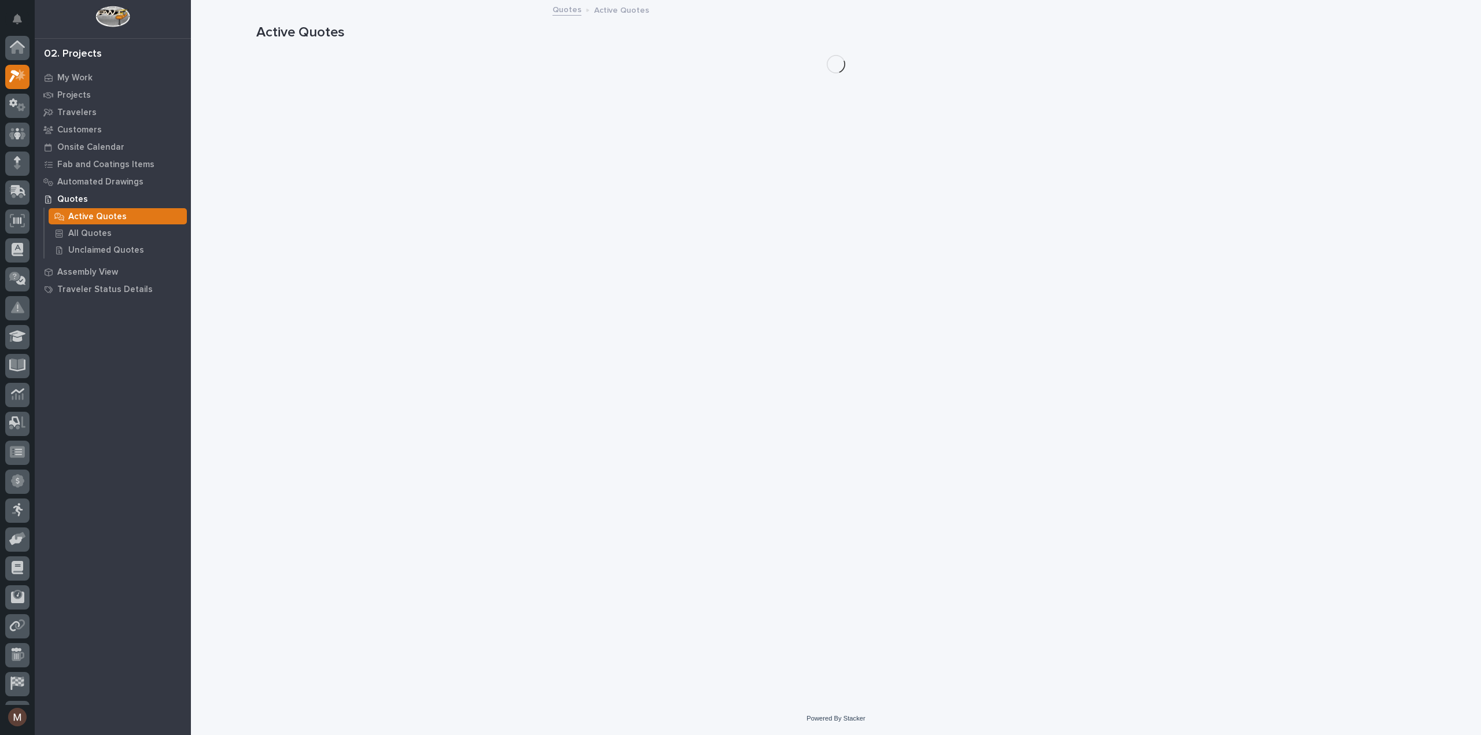
scroll to position [31, 0]
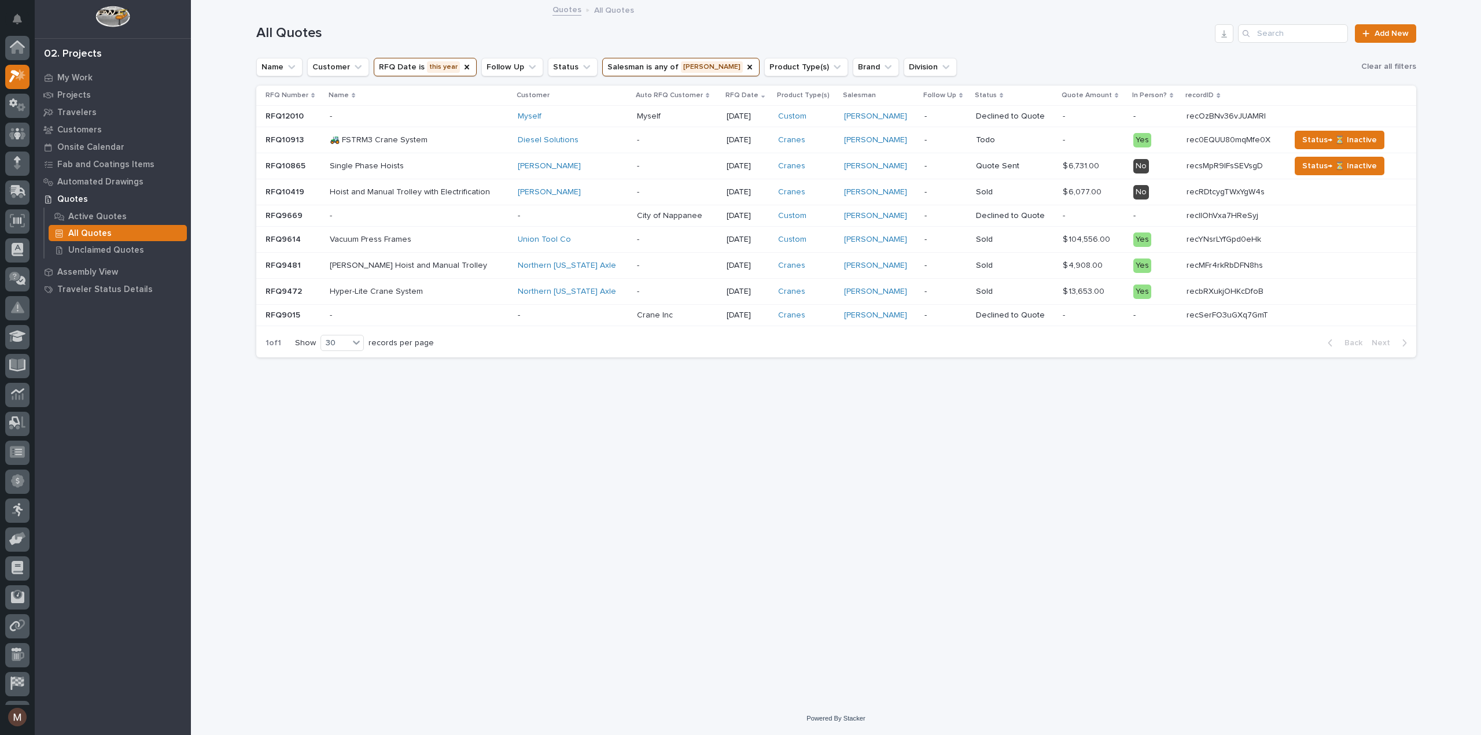
scroll to position [31, 0]
click at [1406, 641] on div "Loading... Saving… Loading... Saving… All Quotes Add New Name Customer RFQ Date…" at bounding box center [837, 337] width 1172 height 672
click at [1189, 287] on p "recbRXukjOHKcDfoB" at bounding box center [1226, 291] width 79 height 12
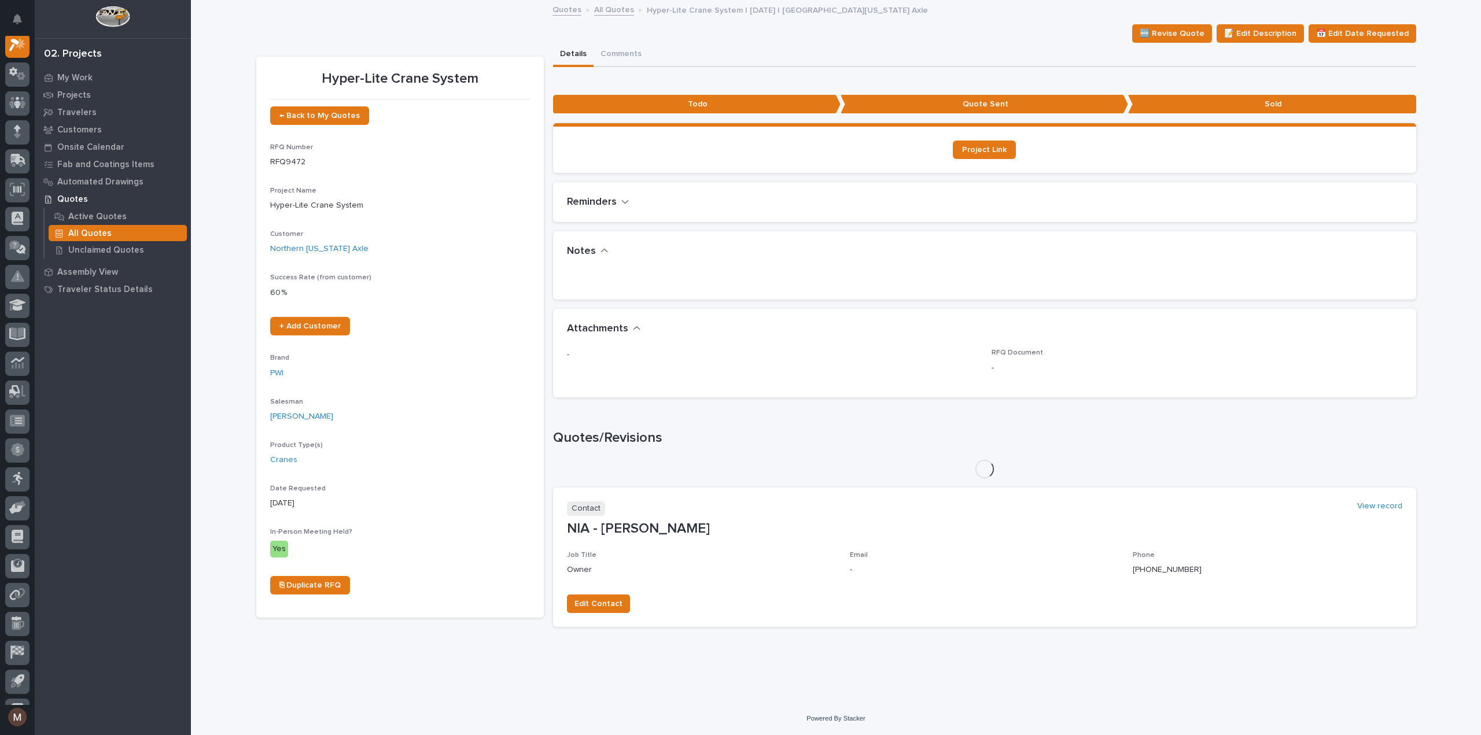
scroll to position [29, 0]
